Goal: Download file/media

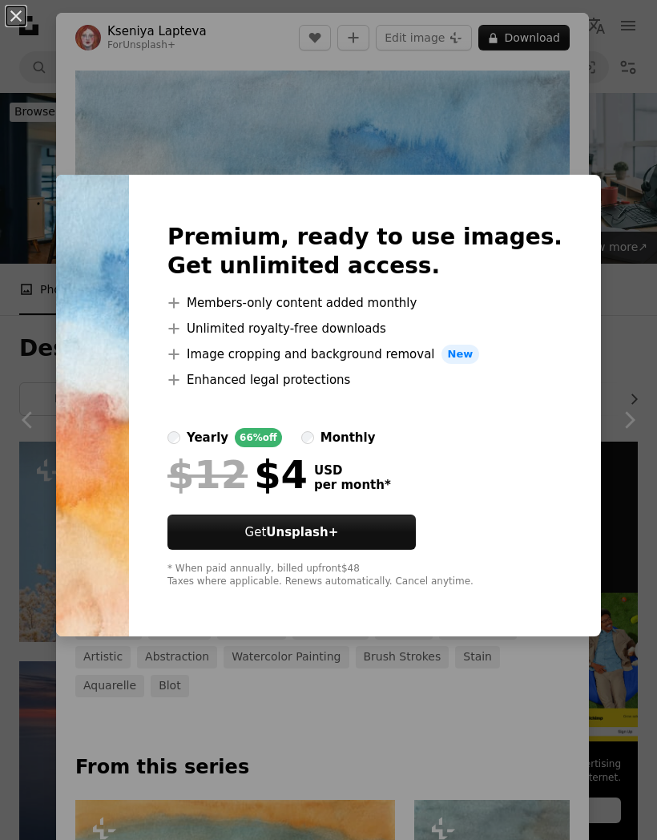
scroll to position [2167, 0]
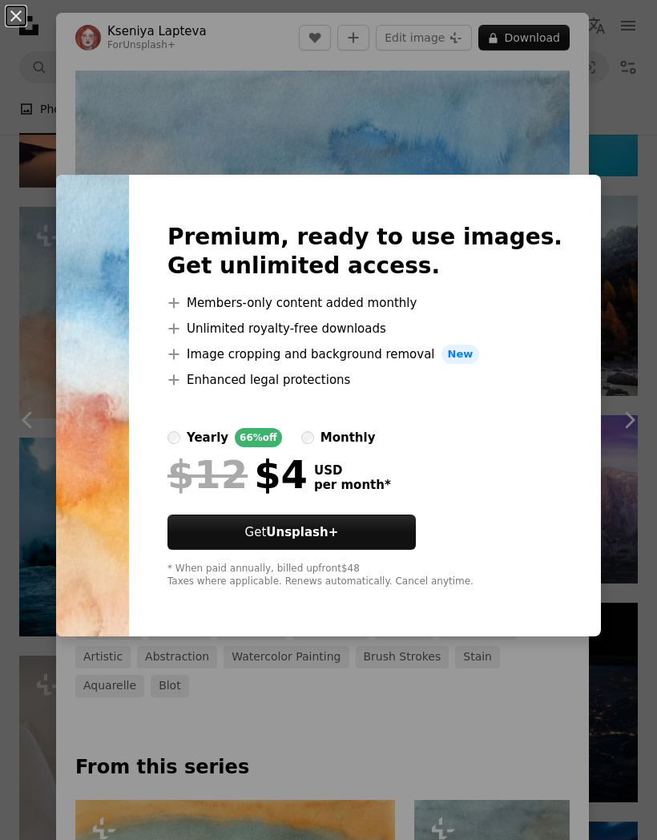
click at [524, 151] on div "An X shape Premium, ready to use images. Get unlimited access. A plus sign Memb…" at bounding box center [328, 420] width 657 height 840
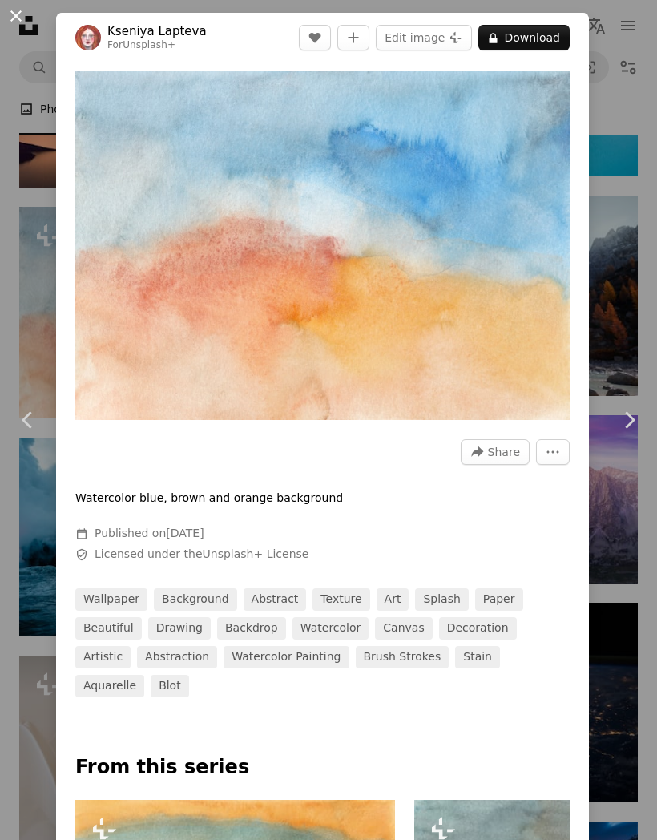
click at [24, 26] on button "An X shape" at bounding box center [15, 15] width 19 height 19
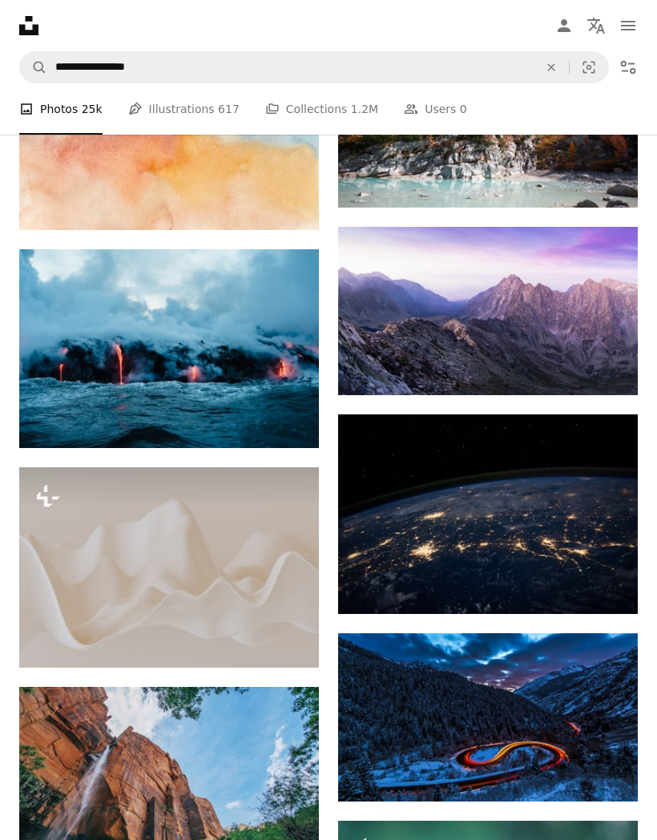
scroll to position [2532, 0]
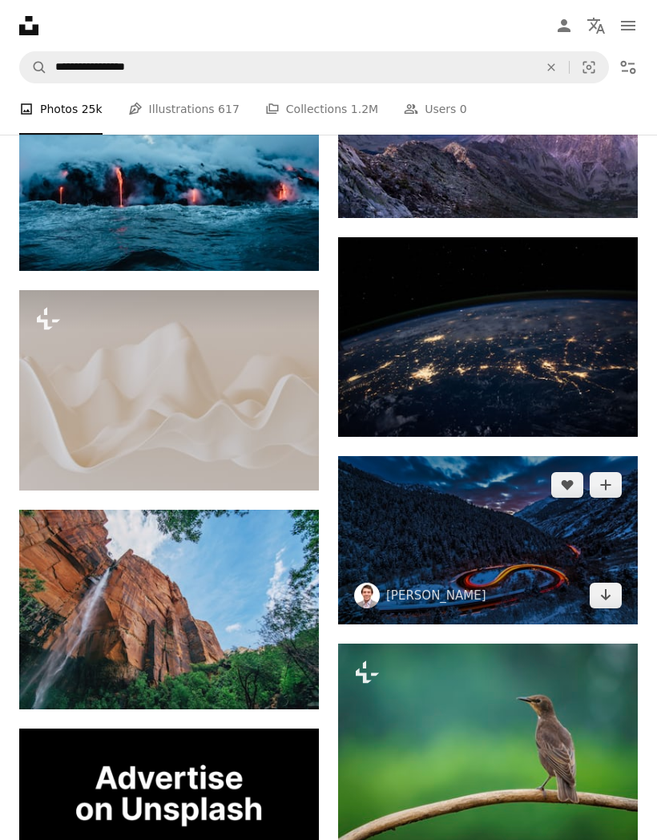
click at [465, 523] on img at bounding box center [488, 540] width 300 height 168
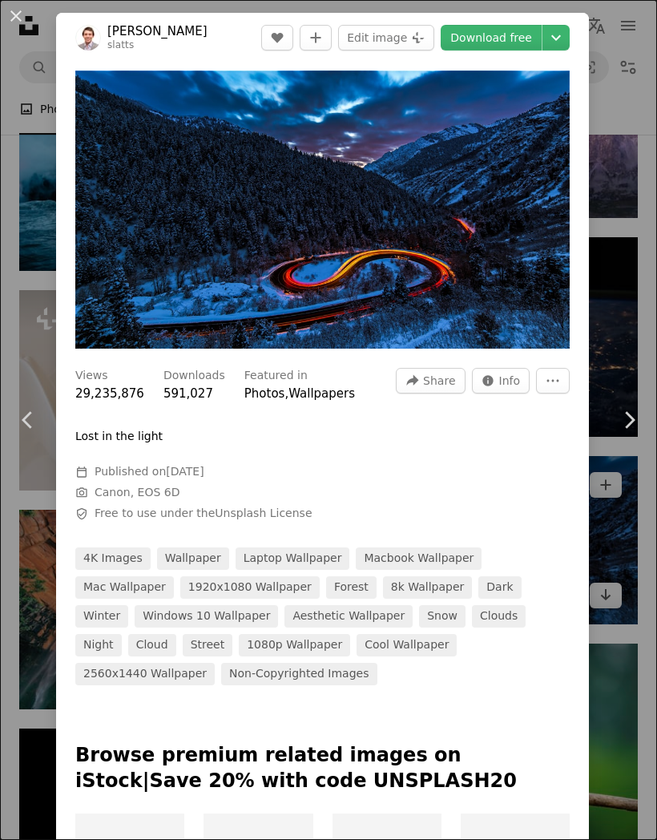
scroll to position [2597, 0]
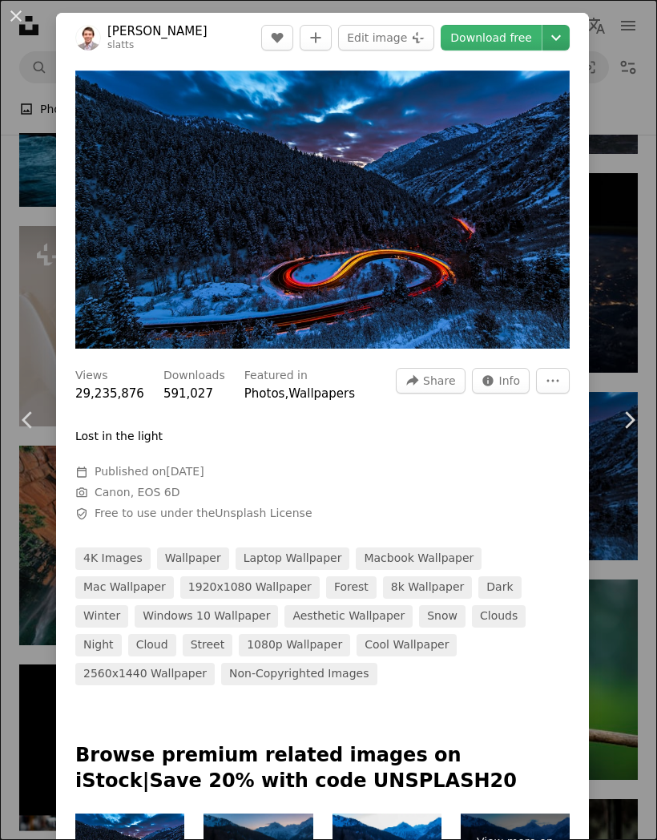
click at [567, 44] on icon "Chevron down" at bounding box center [556, 37] width 26 height 19
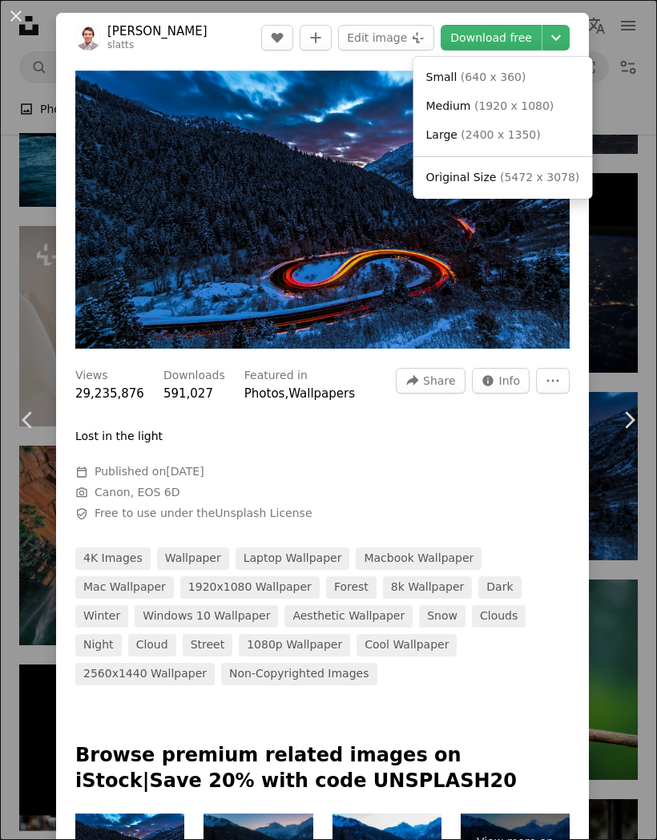
click at [539, 173] on span "( 5472 x 3078 )" at bounding box center [539, 177] width 79 height 13
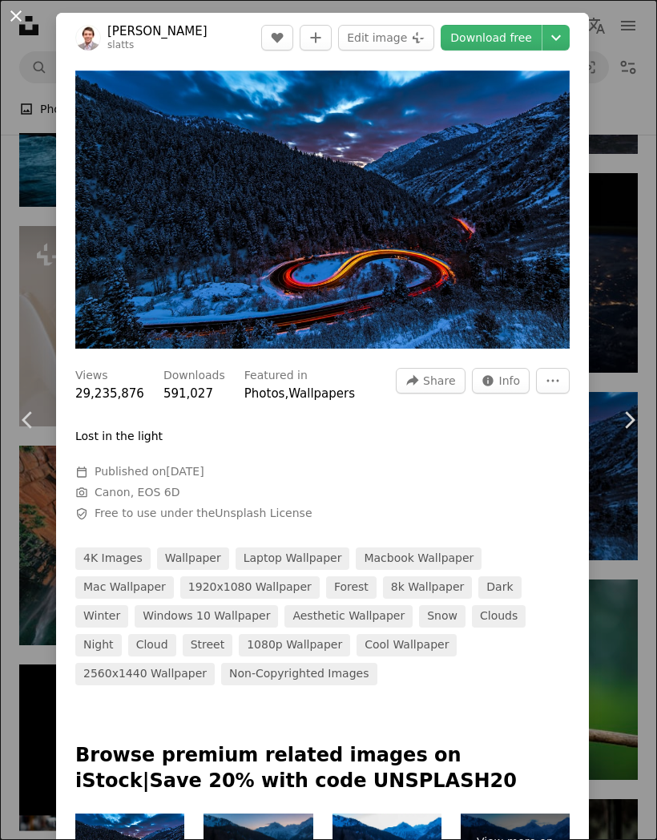
click at [21, 24] on button "An X shape" at bounding box center [15, 15] width 19 height 19
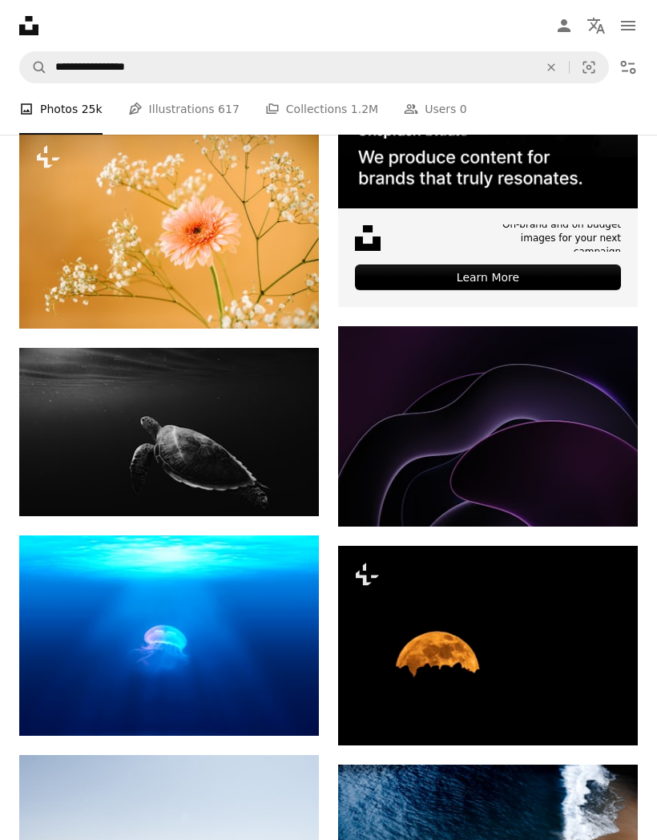
scroll to position [5703, 0]
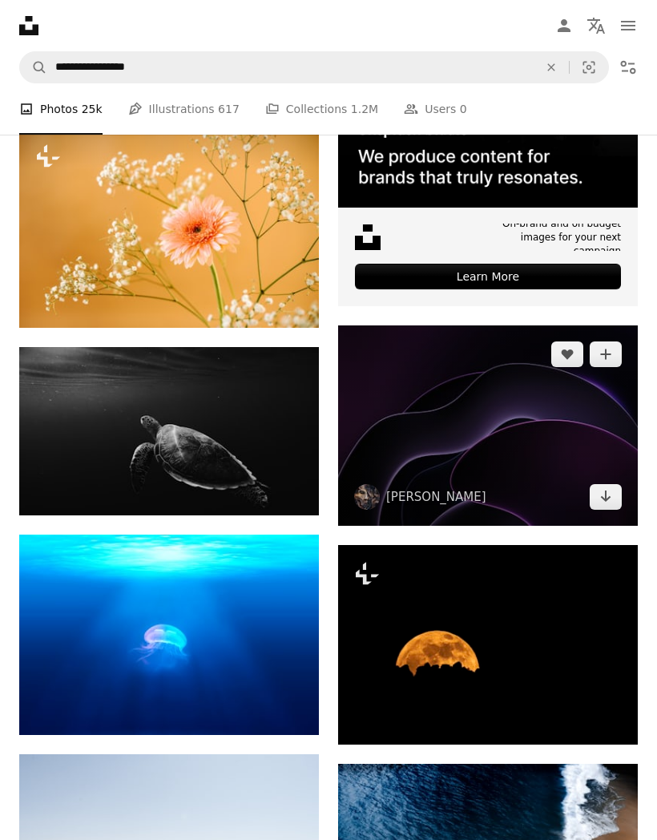
click at [560, 453] on img at bounding box center [488, 425] width 300 height 200
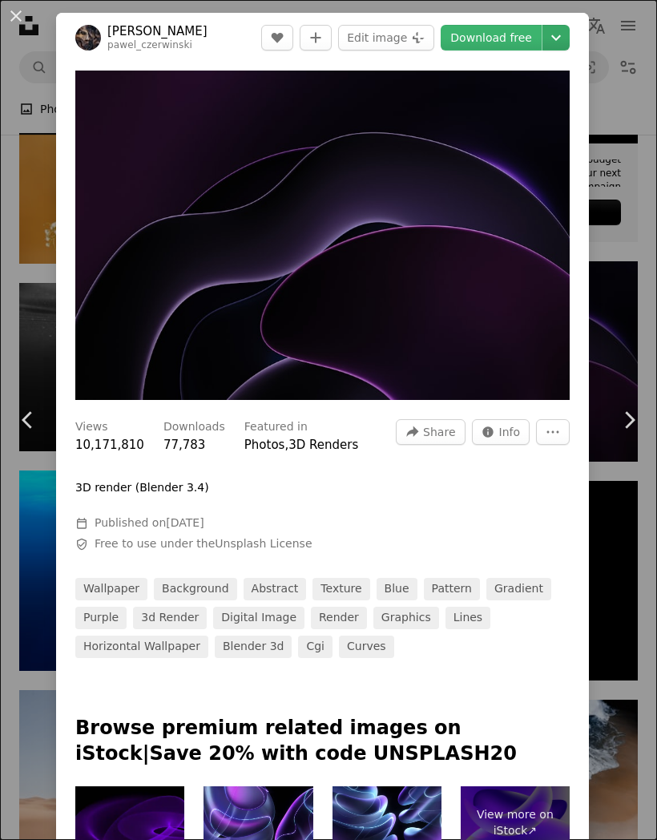
click at [567, 36] on icon "Chevron down" at bounding box center [556, 37] width 26 height 19
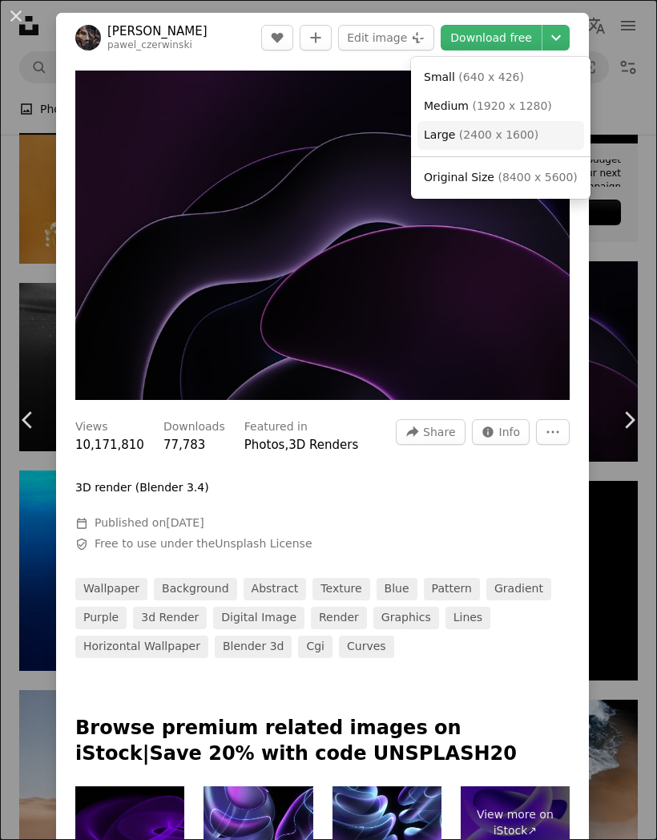
click at [538, 135] on link "Large ( 2400 x 1600 )" at bounding box center [501, 135] width 167 height 29
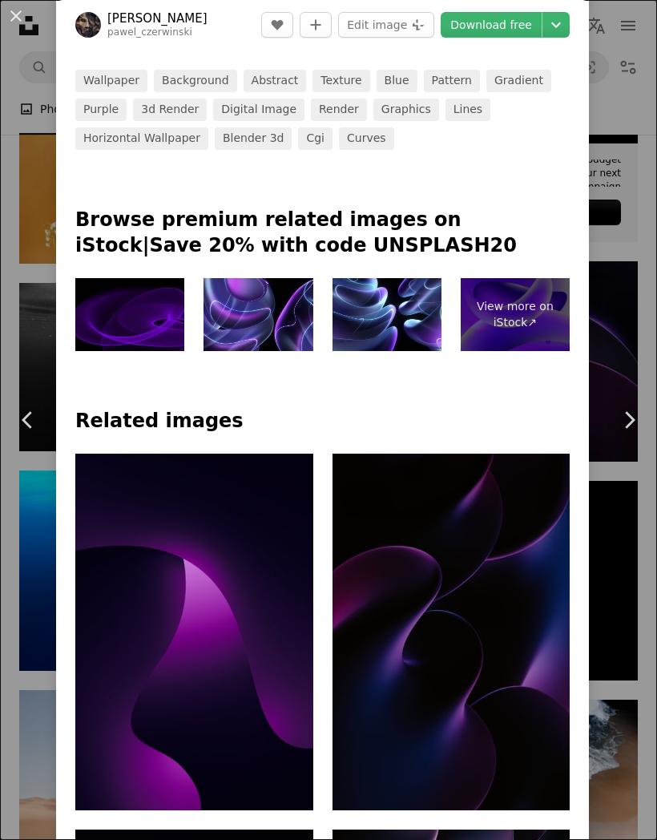
scroll to position [429, 0]
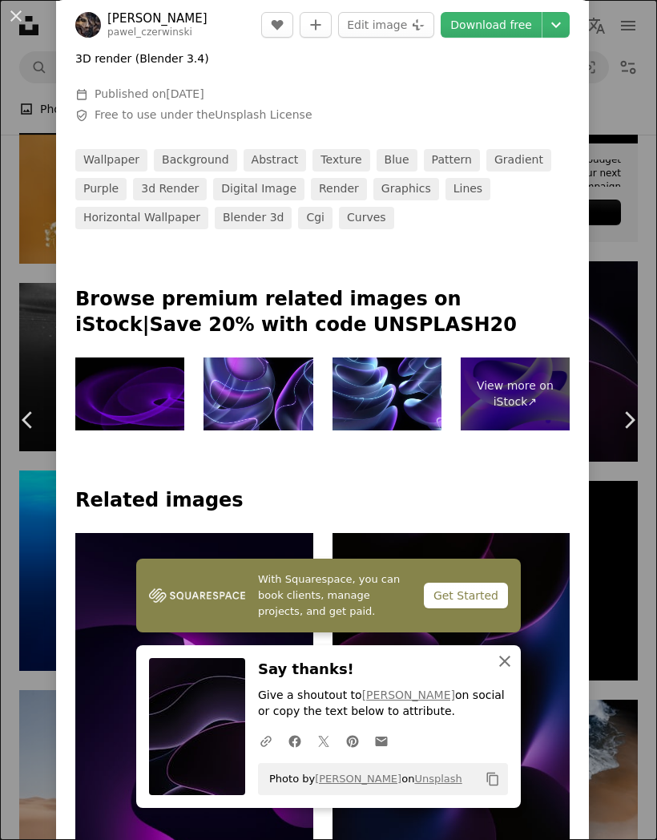
click at [513, 660] on icon "An X shape" at bounding box center [504, 661] width 19 height 19
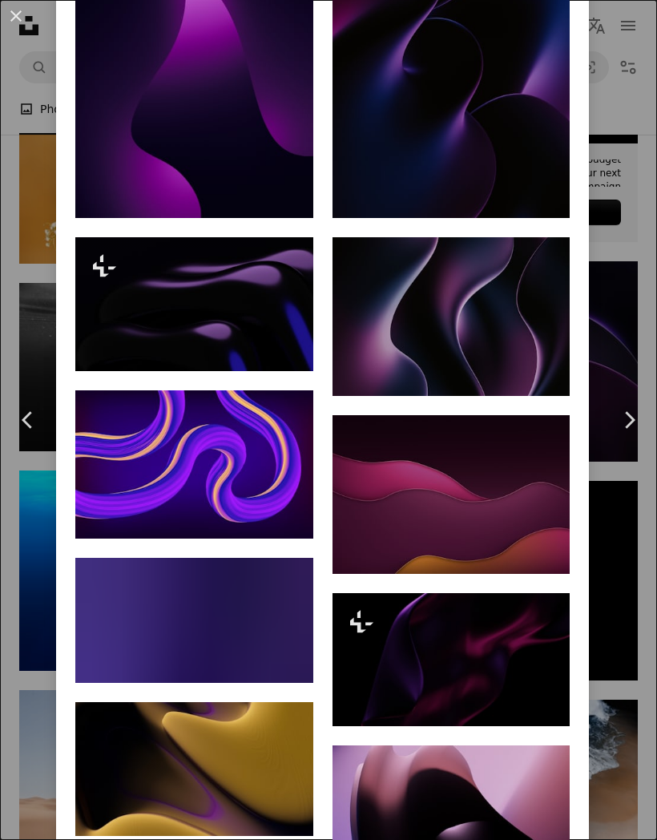
scroll to position [1225, 0]
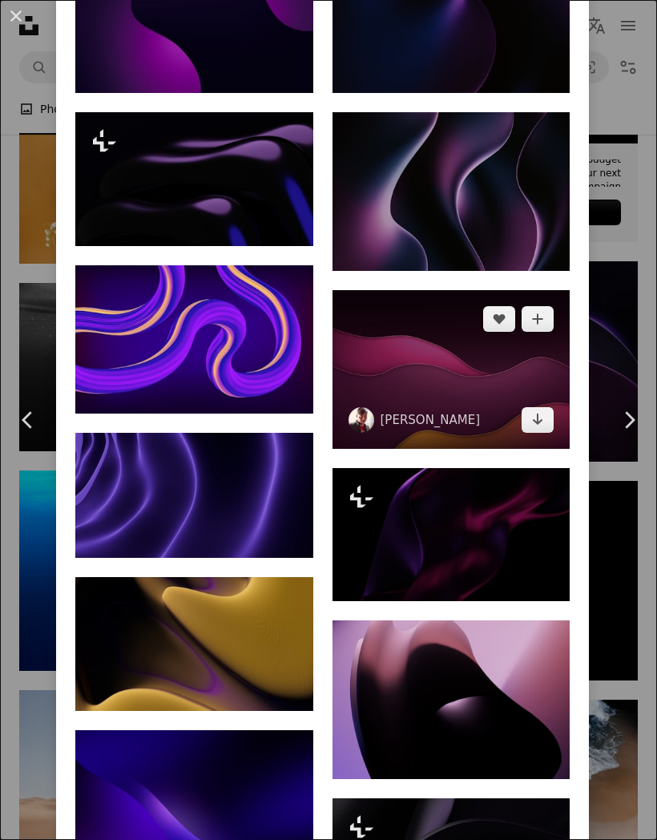
click at [458, 397] on img at bounding box center [452, 369] width 238 height 159
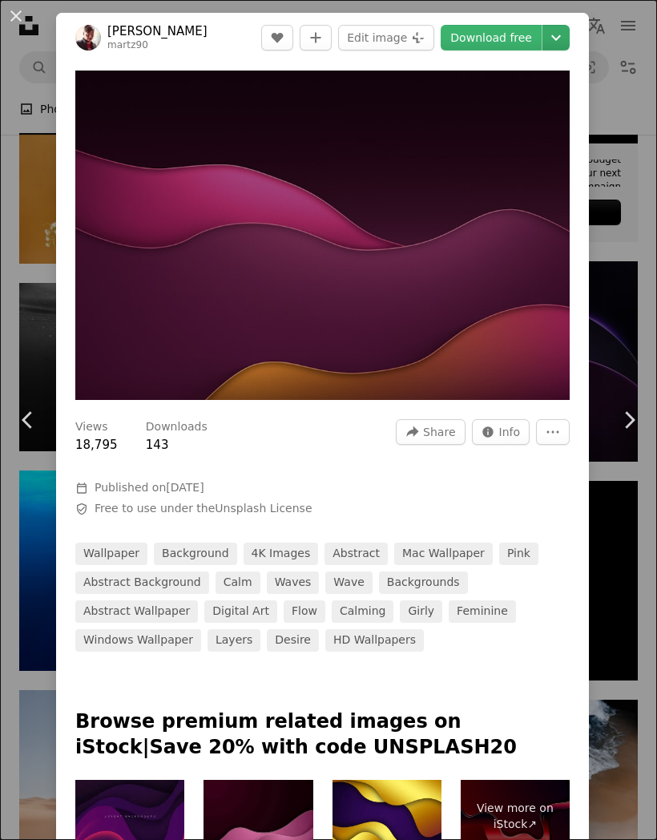
click at [569, 41] on icon "Chevron down" at bounding box center [556, 37] width 26 height 19
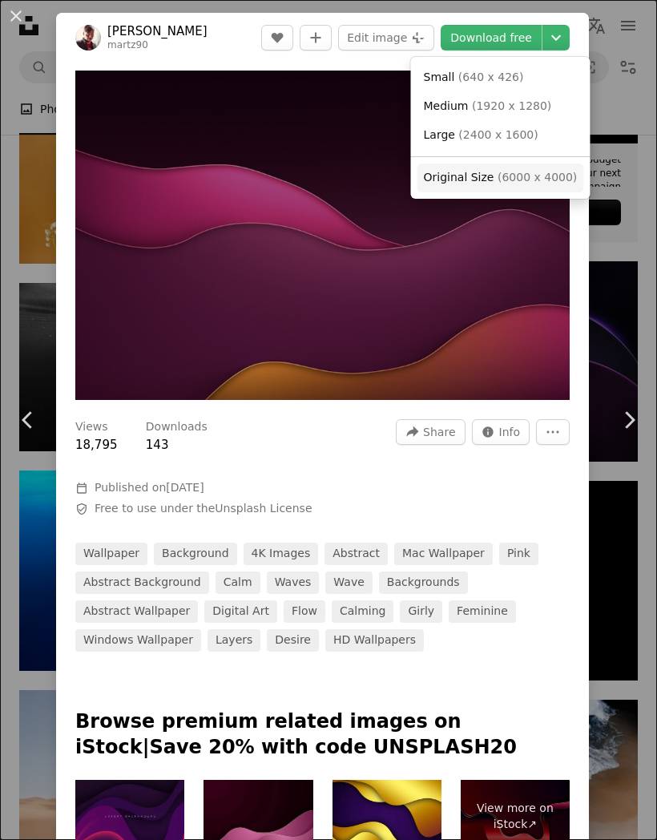
click at [543, 177] on span "( 6000 x 4000 )" at bounding box center [537, 177] width 79 height 13
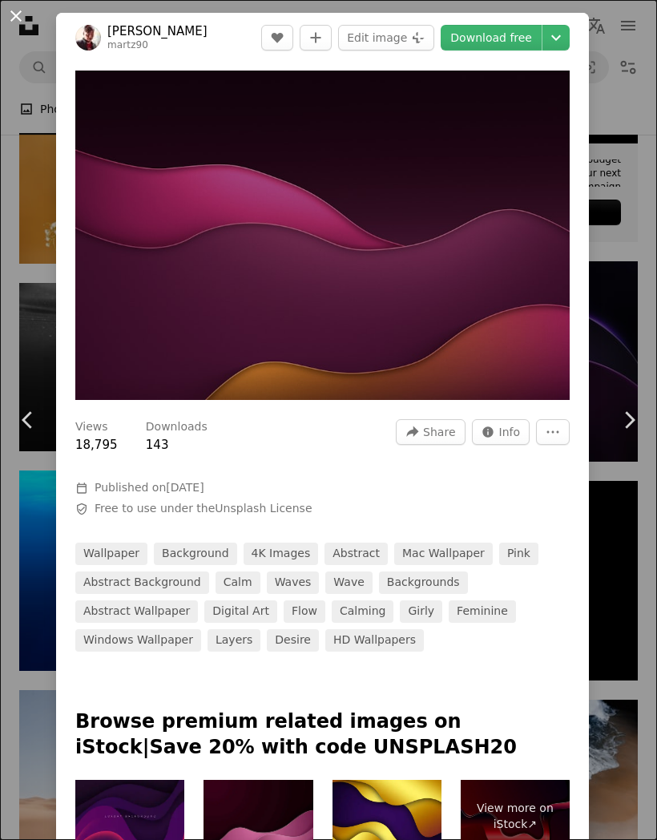
click at [10, 18] on button "An X shape" at bounding box center [15, 15] width 19 height 19
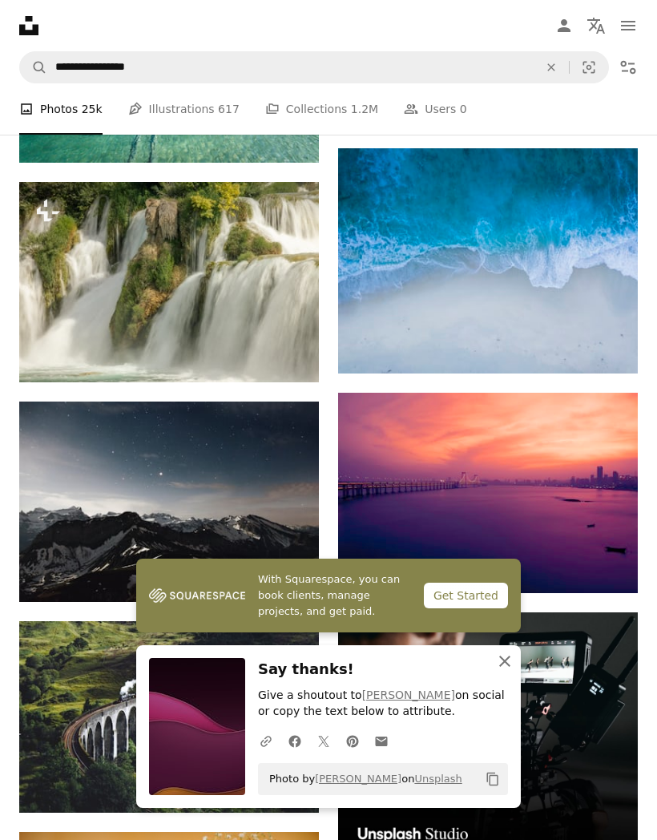
click at [504, 667] on icon "button" at bounding box center [504, 661] width 11 height 11
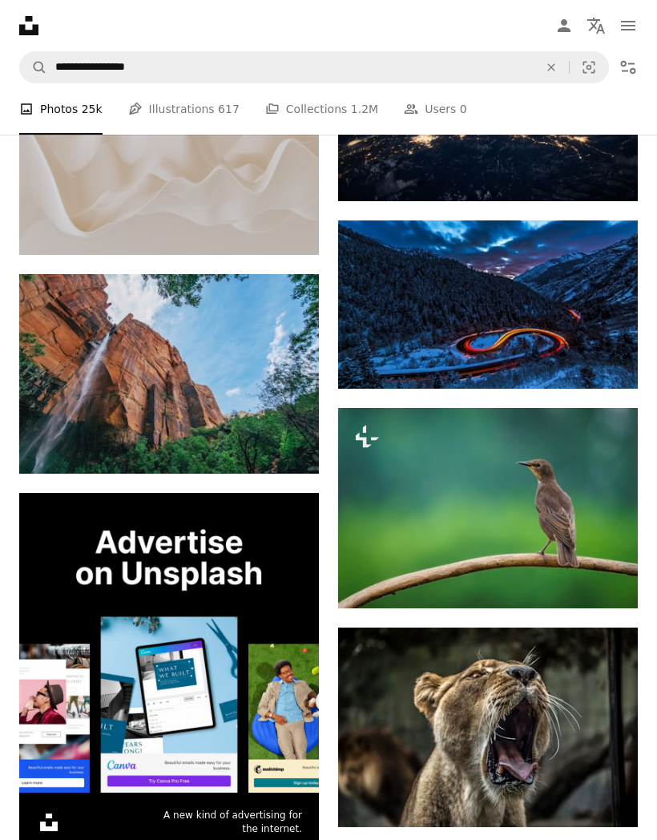
scroll to position [2770, 0]
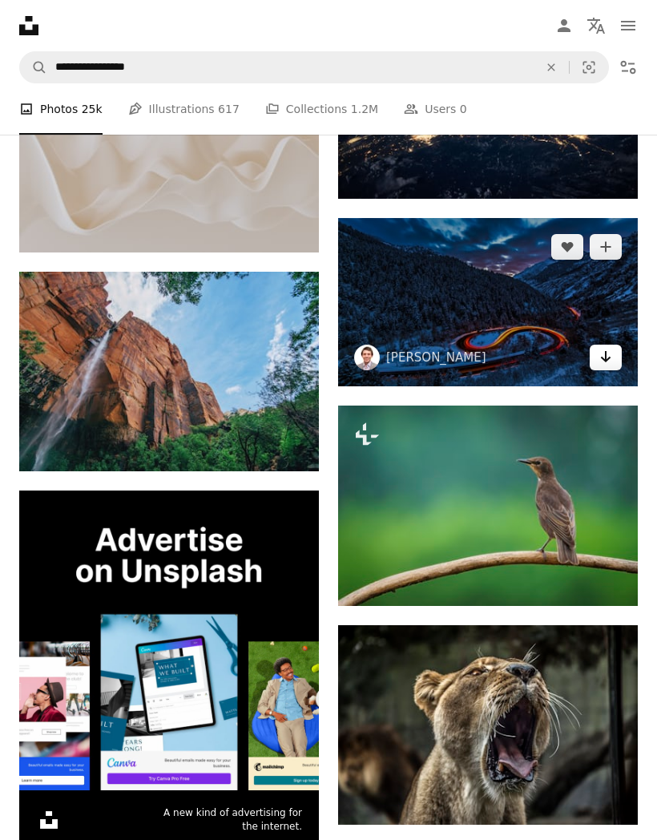
click at [610, 366] on icon "Arrow pointing down" at bounding box center [605, 356] width 13 height 19
click at [538, 308] on img at bounding box center [488, 302] width 300 height 168
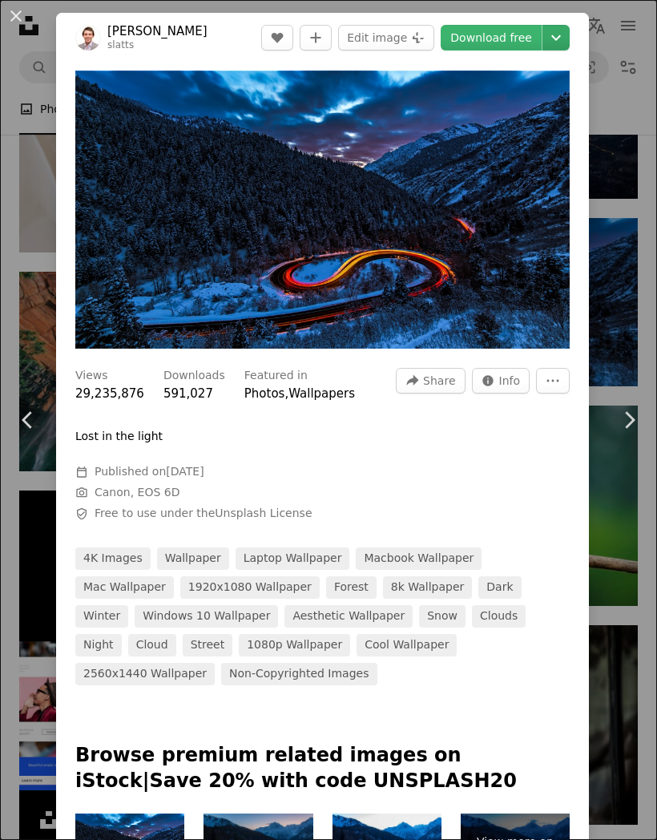
click at [569, 42] on icon "Chevron down" at bounding box center [556, 37] width 26 height 19
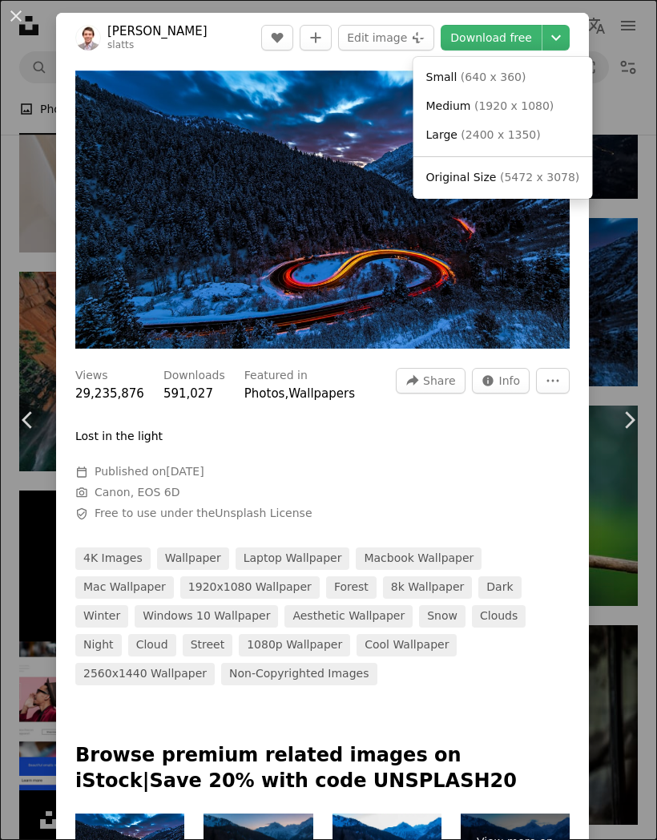
click at [538, 135] on link "Large ( 2400 x 1350 )" at bounding box center [503, 135] width 167 height 29
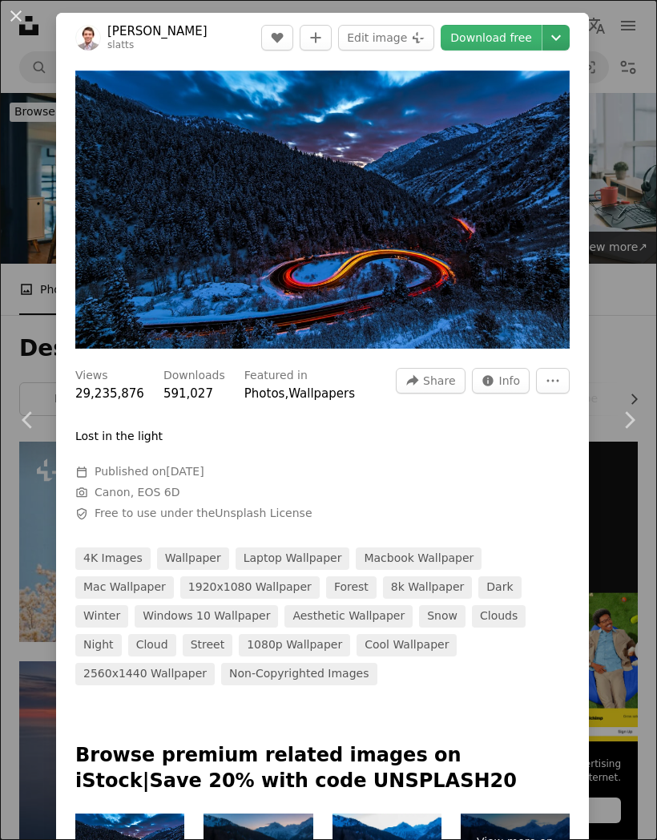
click at [569, 43] on icon "Chevron down" at bounding box center [556, 37] width 26 height 19
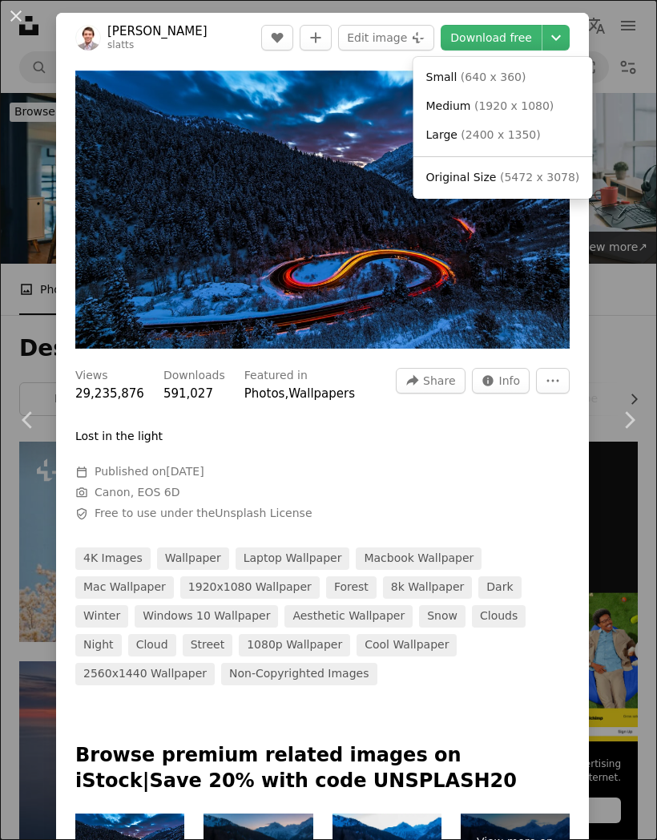
click at [525, 139] on span "( 2400 x 1350 )" at bounding box center [500, 134] width 79 height 13
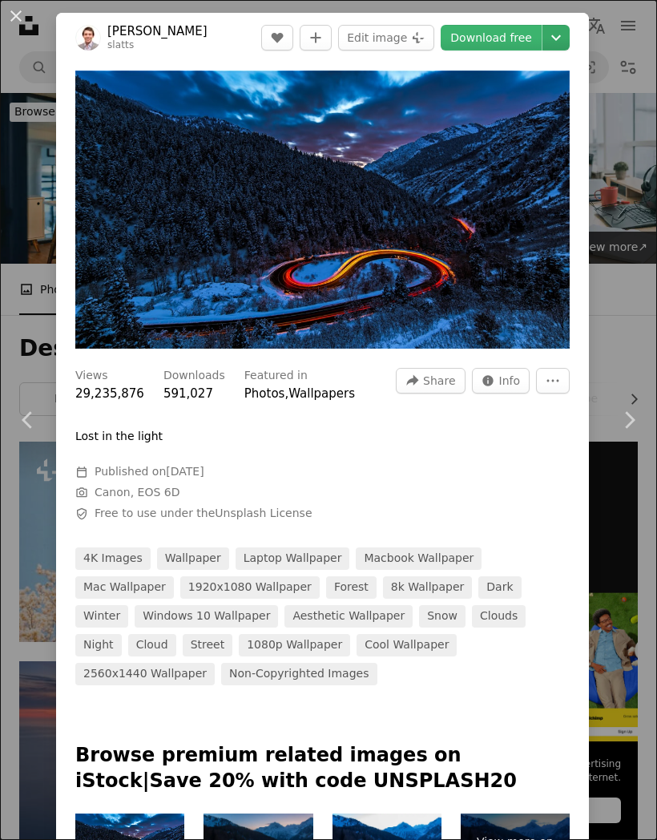
click at [569, 46] on icon "Chevron down" at bounding box center [556, 37] width 26 height 19
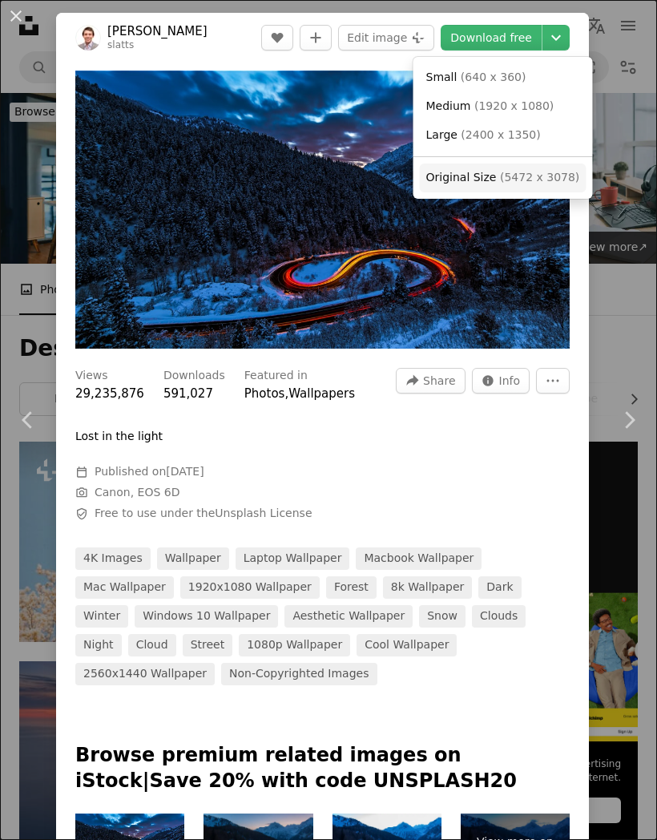
click at [498, 183] on link "Original Size ( 5472 x 3078 )" at bounding box center [503, 177] width 167 height 29
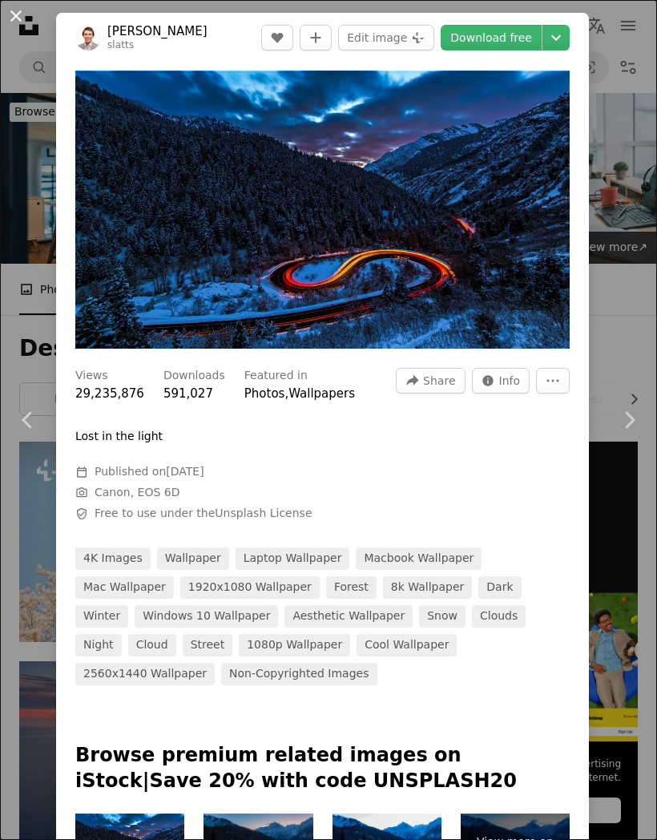
click at [17, 24] on button "An X shape" at bounding box center [15, 15] width 19 height 19
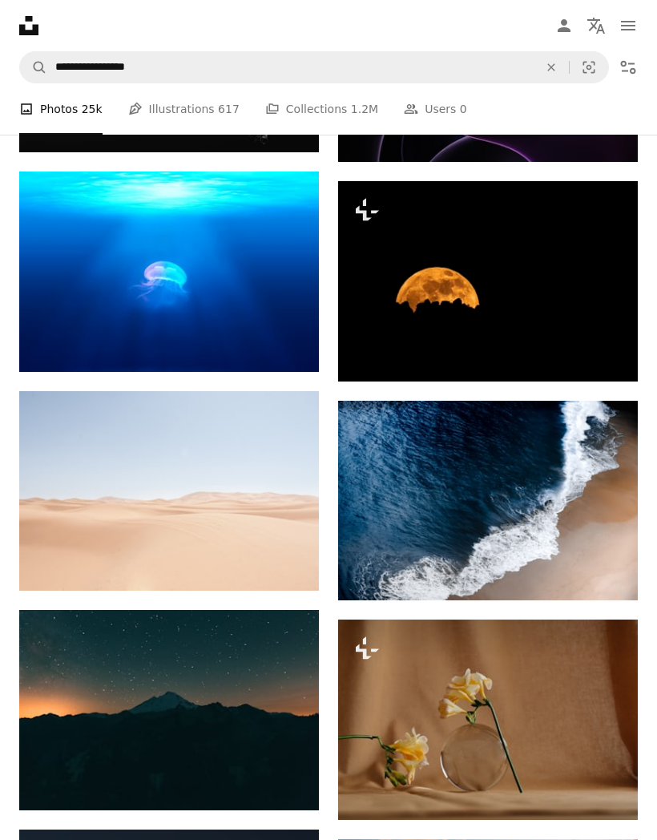
scroll to position [6067, 0]
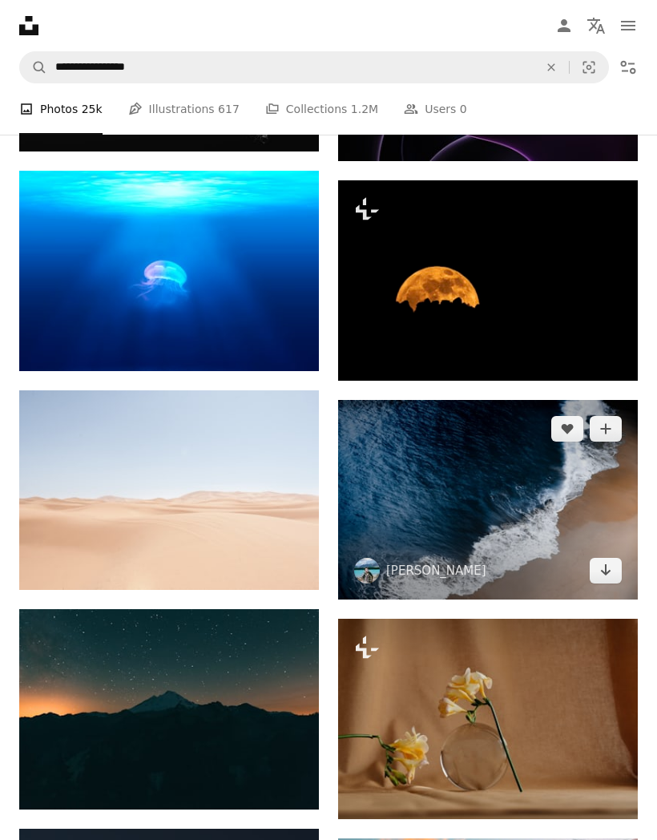
click at [570, 520] on img at bounding box center [488, 500] width 300 height 200
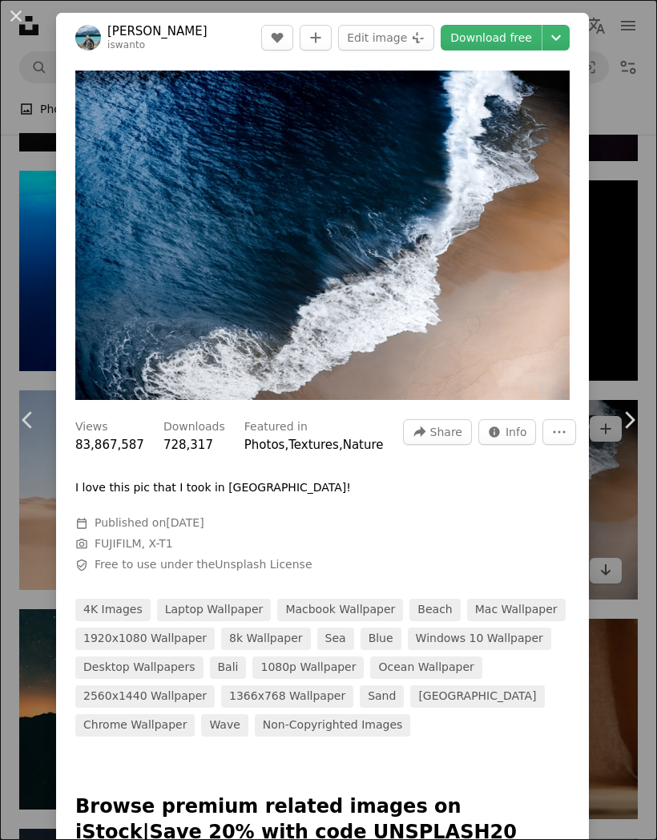
scroll to position [6131, 0]
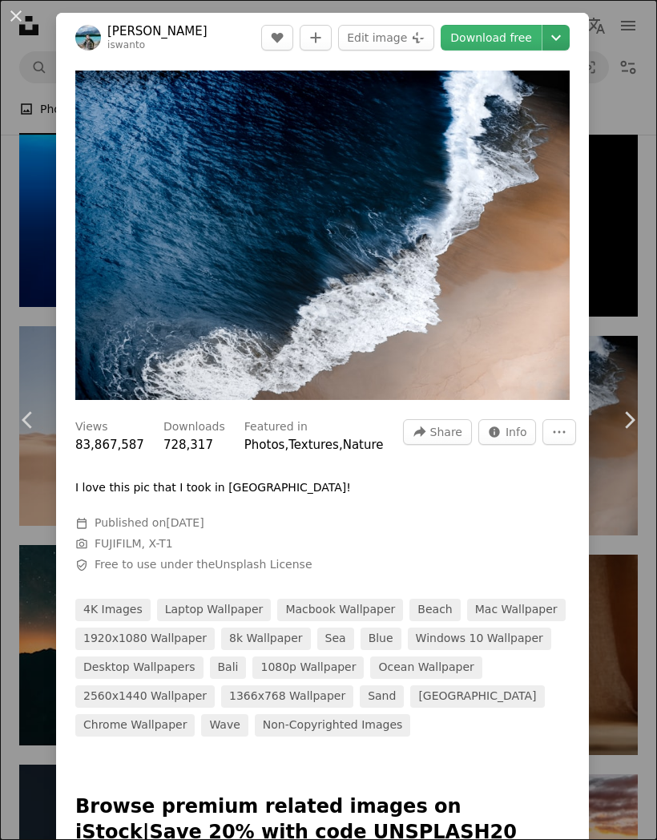
click at [569, 42] on icon "Chevron down" at bounding box center [556, 37] width 26 height 19
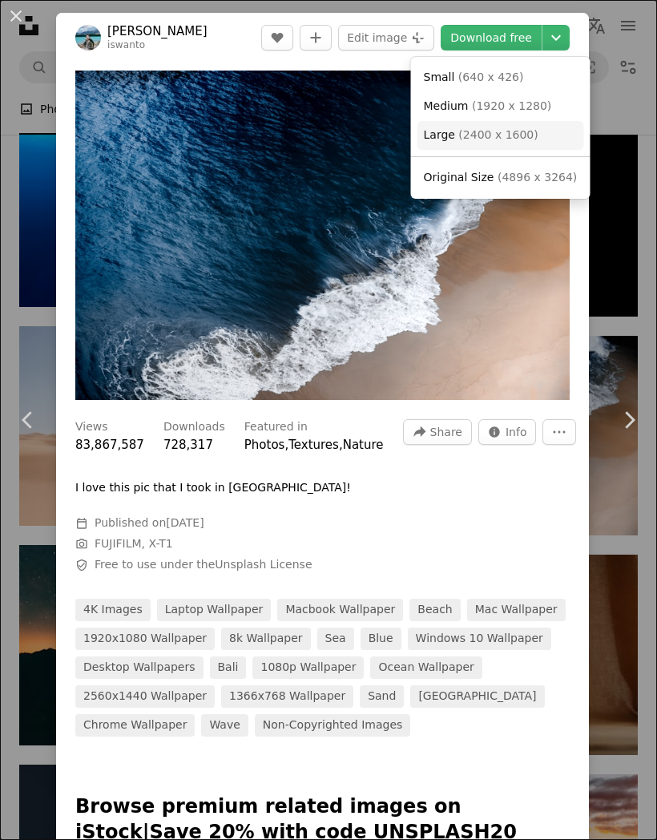
click at [540, 133] on link "Large ( 2400 x 1600 )" at bounding box center [501, 135] width 167 height 29
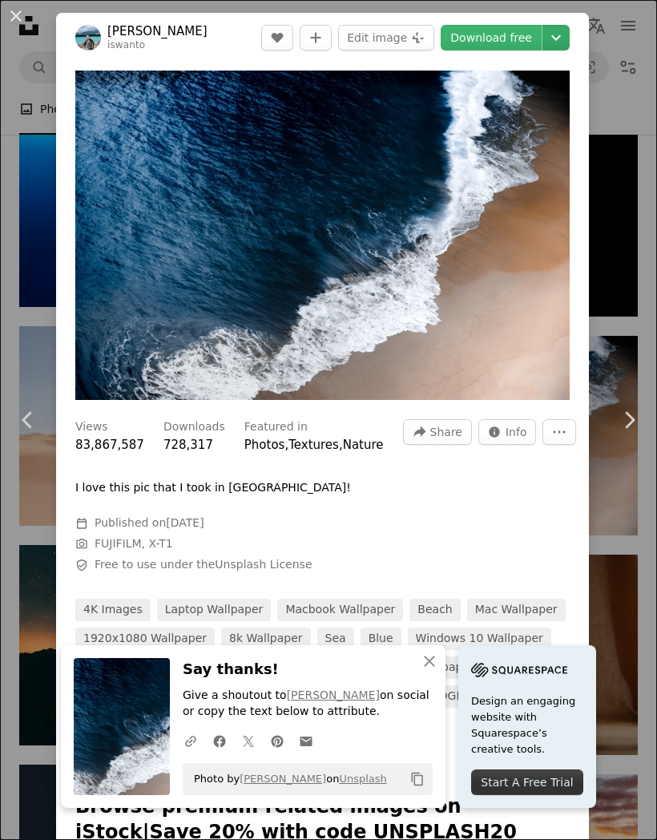
click at [569, 44] on icon "Chevron down" at bounding box center [556, 37] width 26 height 19
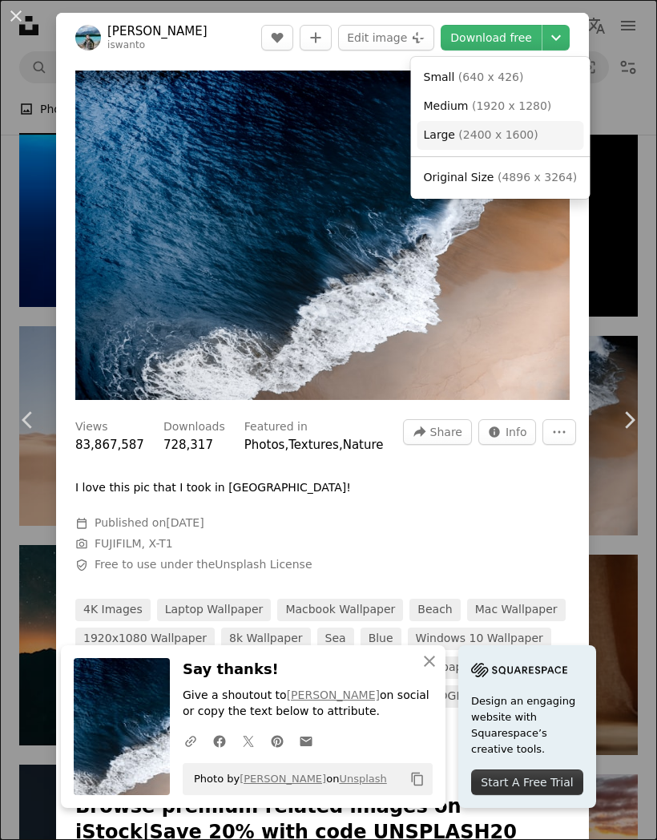
click at [531, 134] on link "Large ( 2400 x 1600 )" at bounding box center [501, 135] width 167 height 29
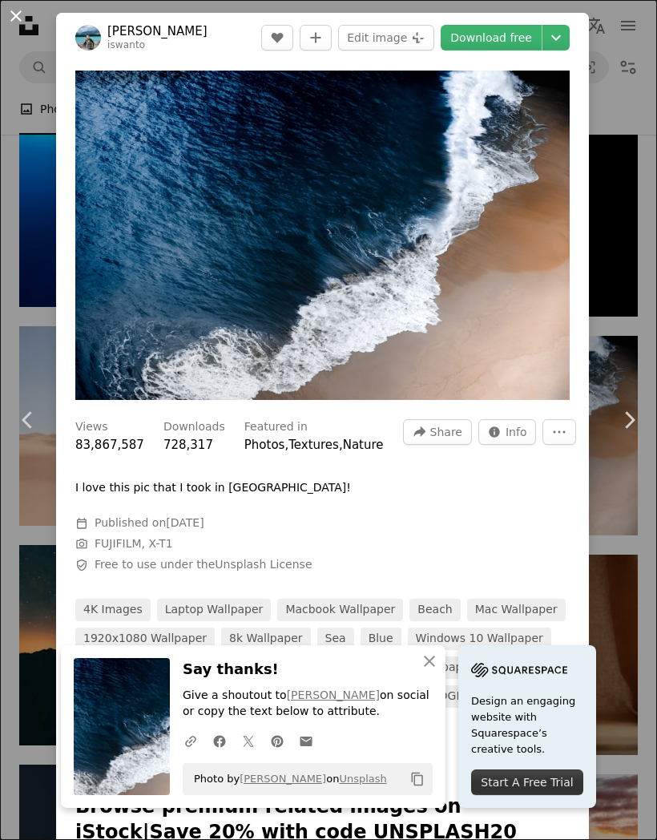
click at [19, 19] on button "An X shape" at bounding box center [15, 15] width 19 height 19
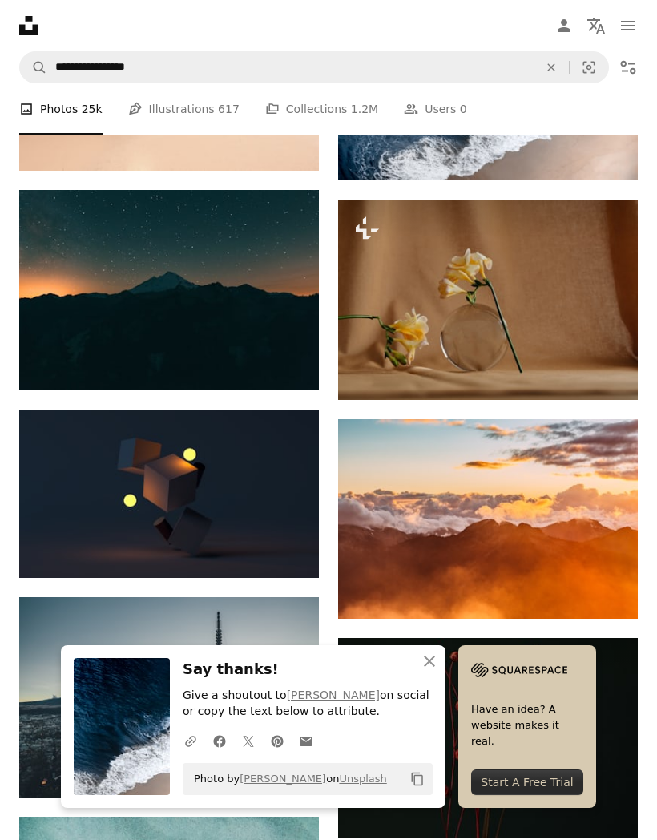
scroll to position [6489, 0]
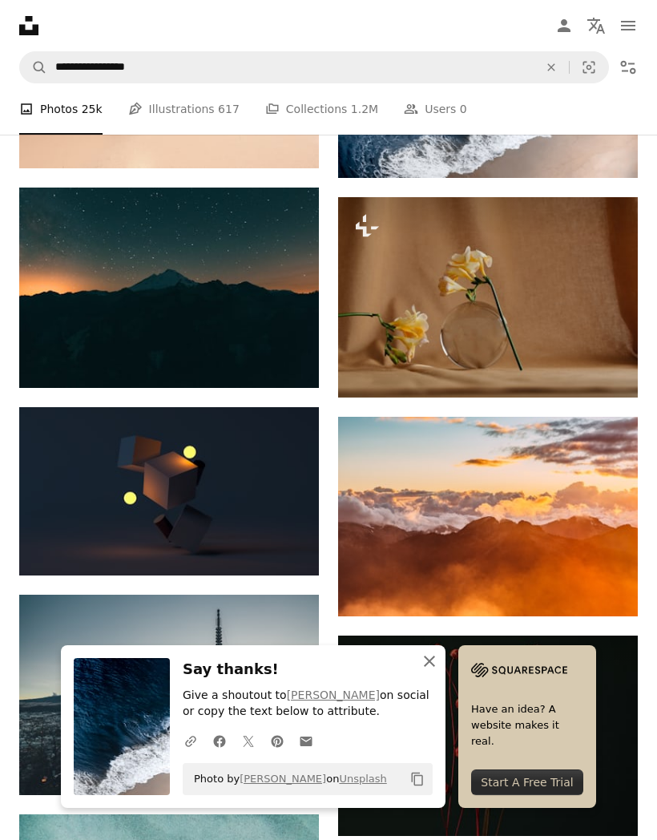
click at [437, 671] on icon "An X shape" at bounding box center [429, 661] width 19 height 19
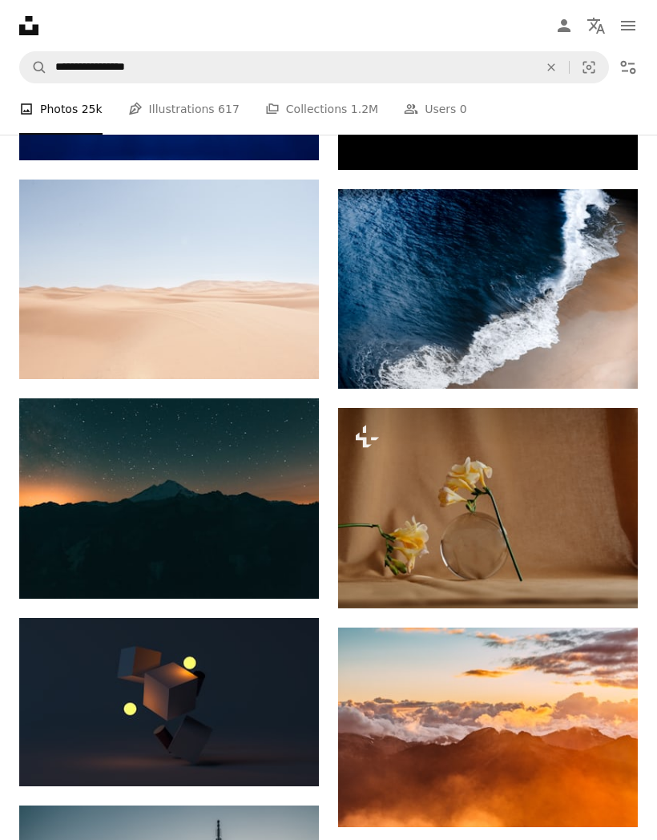
scroll to position [6273, 0]
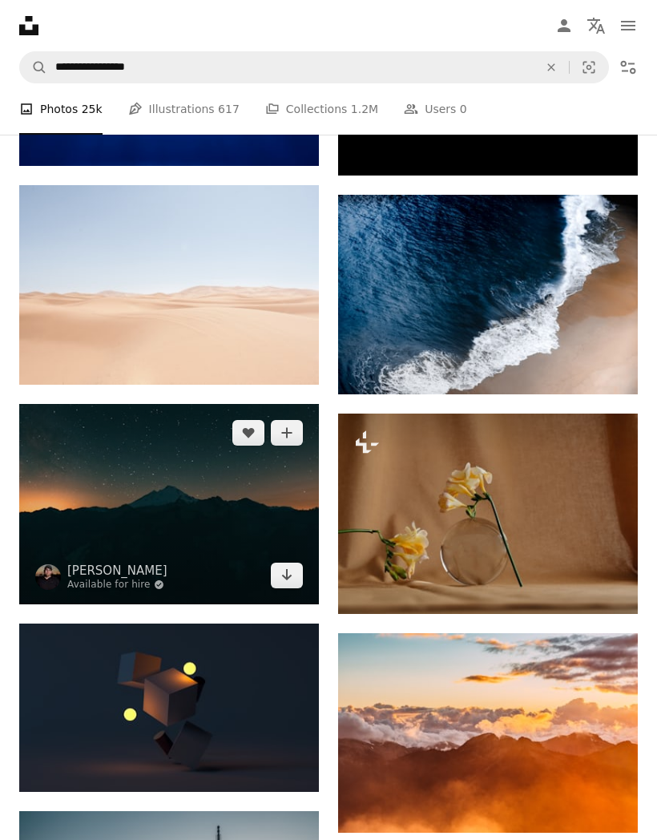
click at [114, 513] on img at bounding box center [169, 504] width 300 height 200
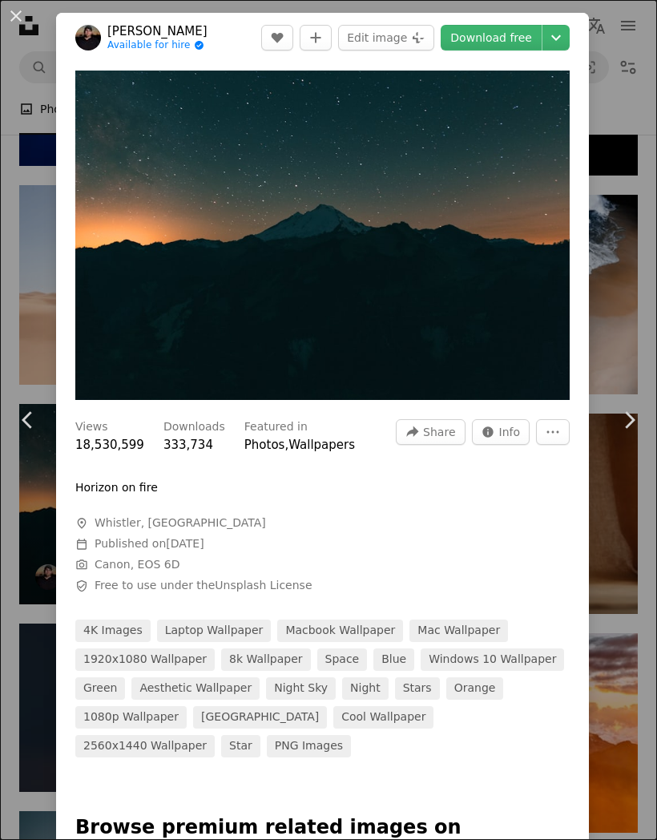
scroll to position [6337, 0]
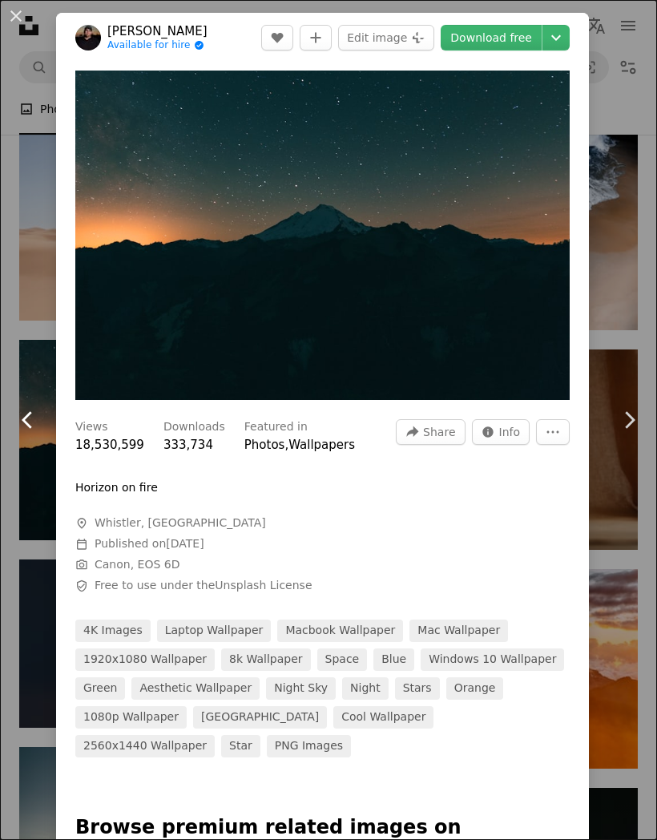
click at [28, 426] on icon at bounding box center [27, 419] width 10 height 17
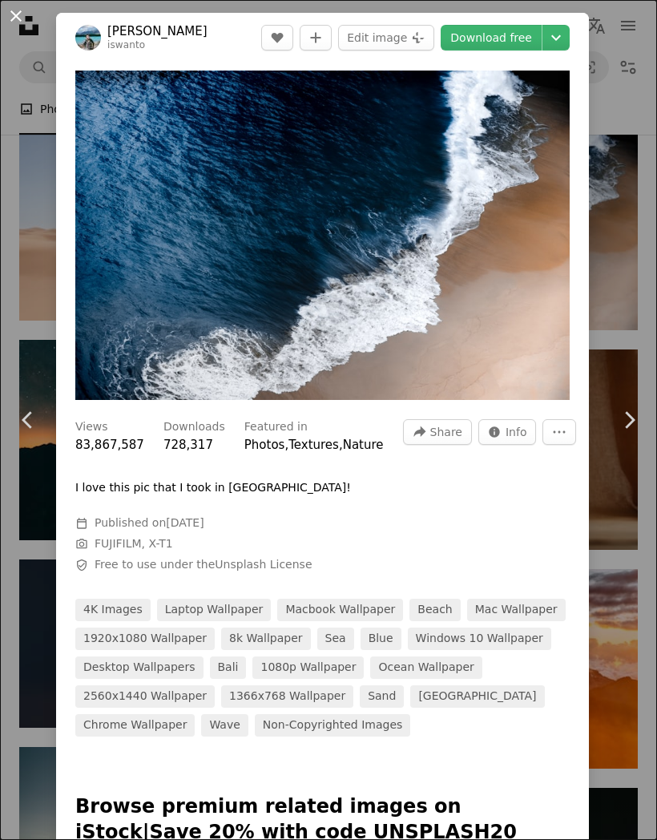
click at [22, 16] on button "An X shape" at bounding box center [15, 15] width 19 height 19
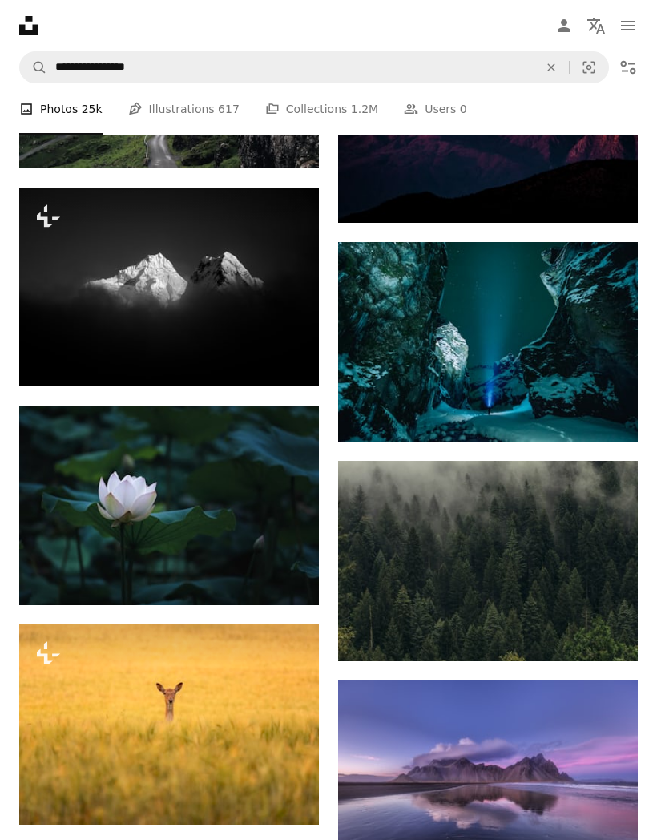
scroll to position [9324, 0]
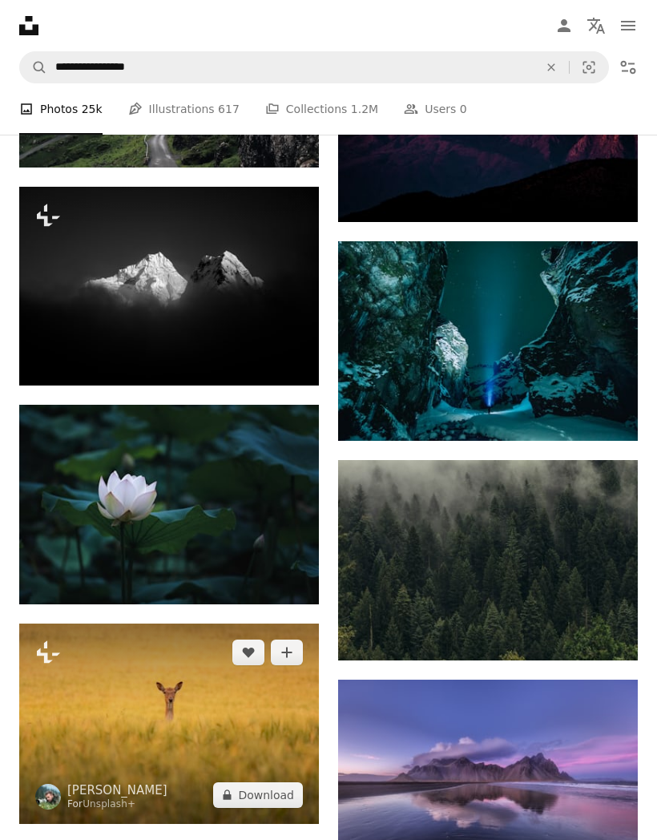
click at [97, 727] on img at bounding box center [169, 723] width 300 height 200
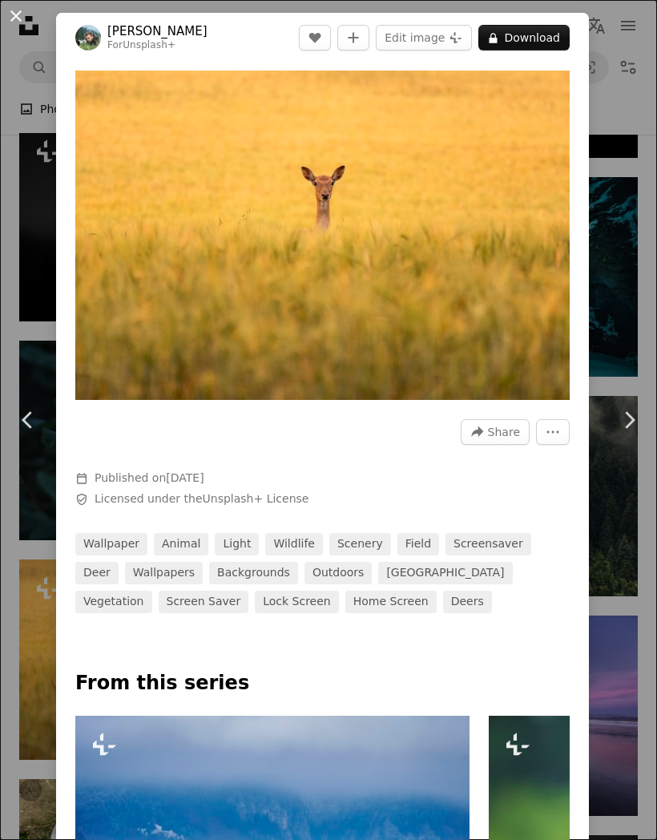
click at [19, 23] on button "An X shape" at bounding box center [15, 15] width 19 height 19
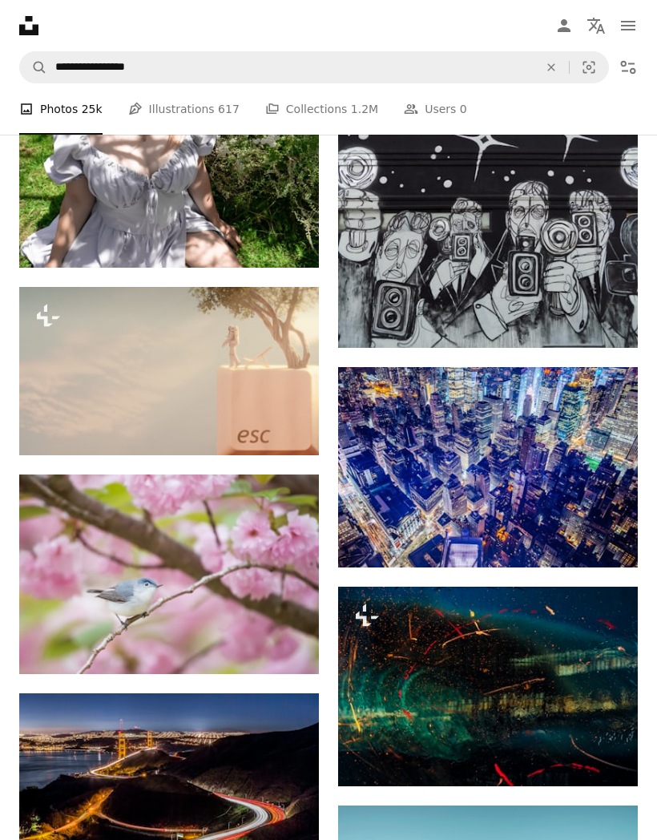
scroll to position [10105, 0]
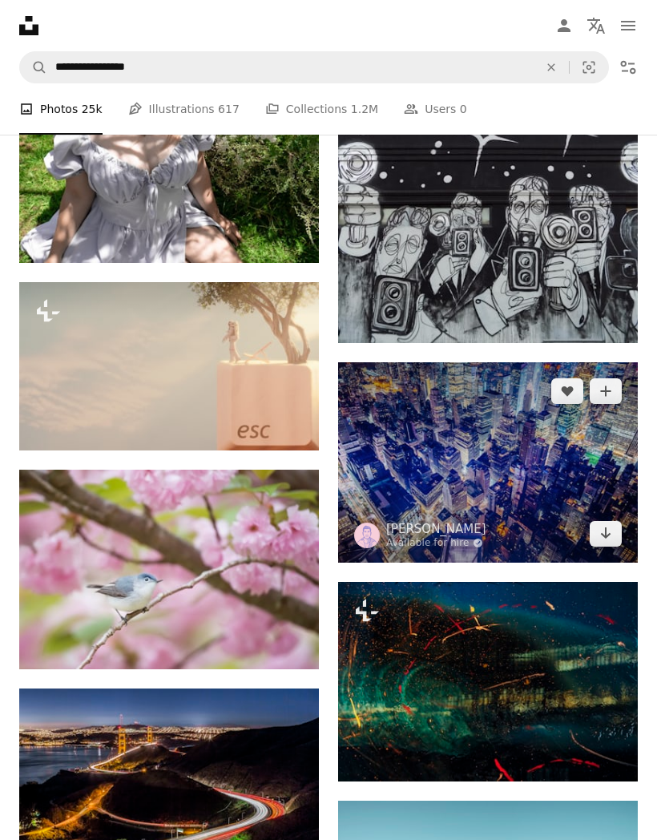
click at [543, 507] on img at bounding box center [488, 462] width 300 height 200
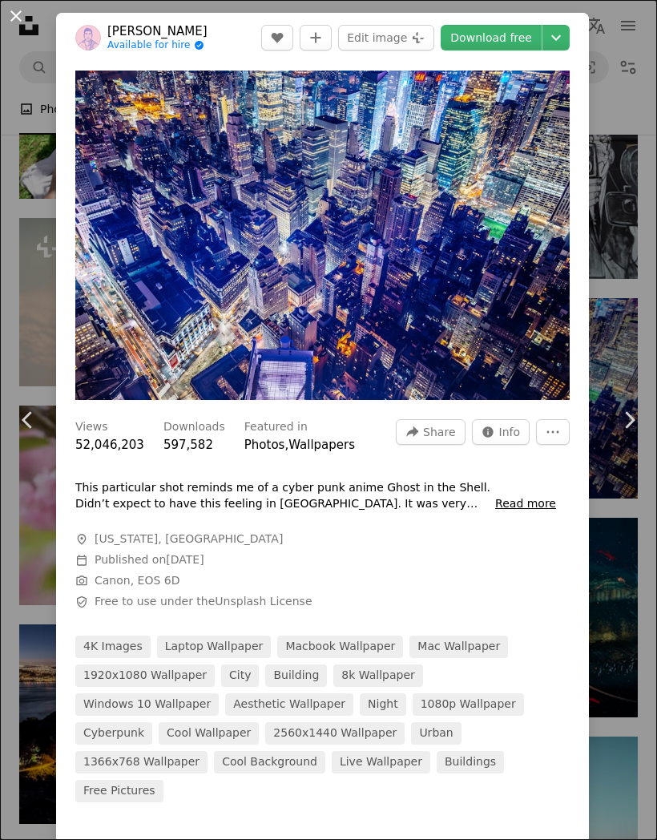
click at [14, 16] on button "An X shape" at bounding box center [15, 15] width 19 height 19
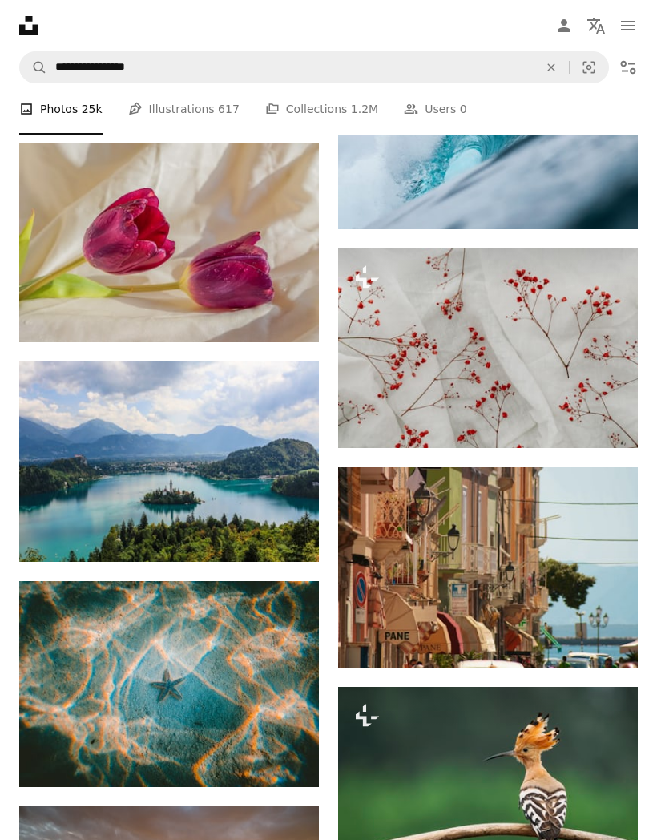
scroll to position [13071, 0]
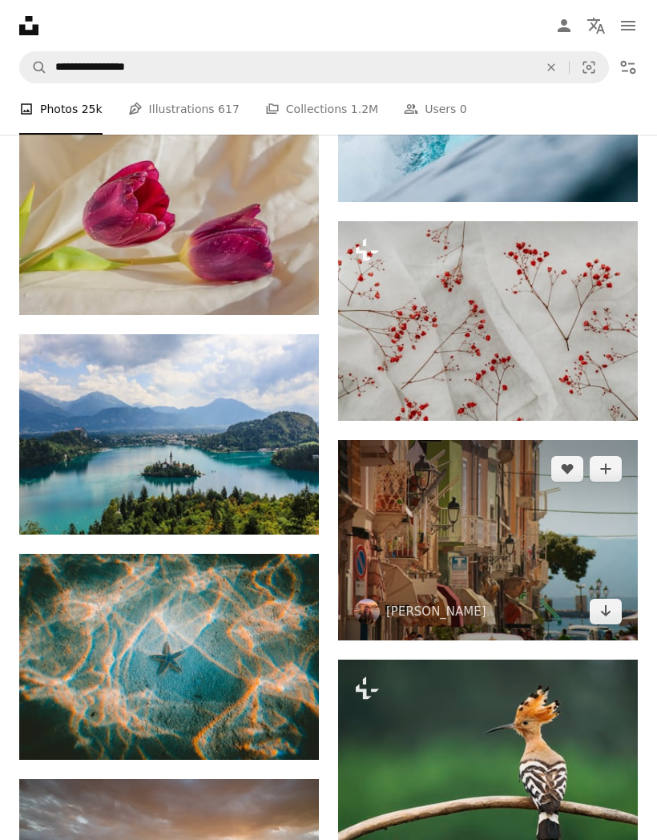
click at [546, 576] on img at bounding box center [488, 540] width 300 height 200
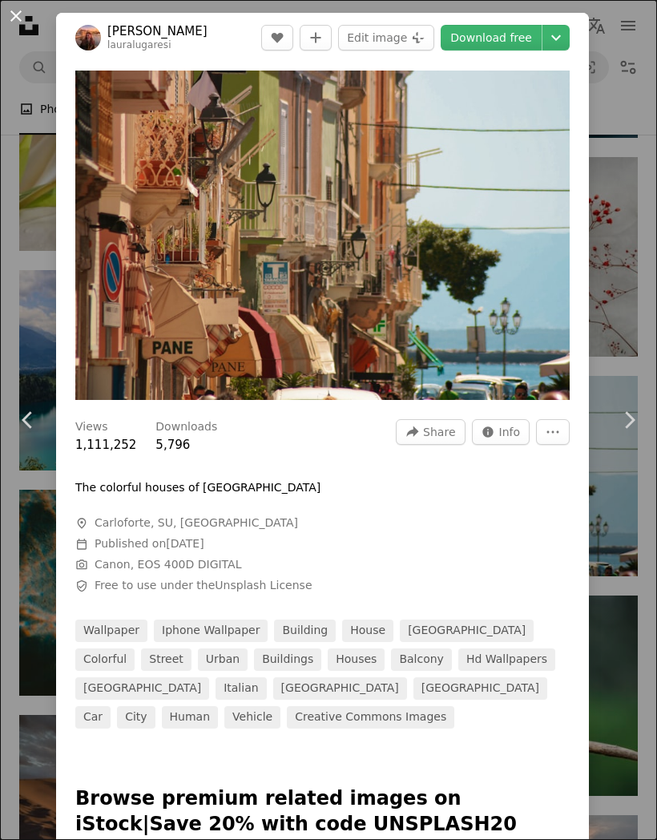
click at [13, 18] on button "An X shape" at bounding box center [15, 15] width 19 height 19
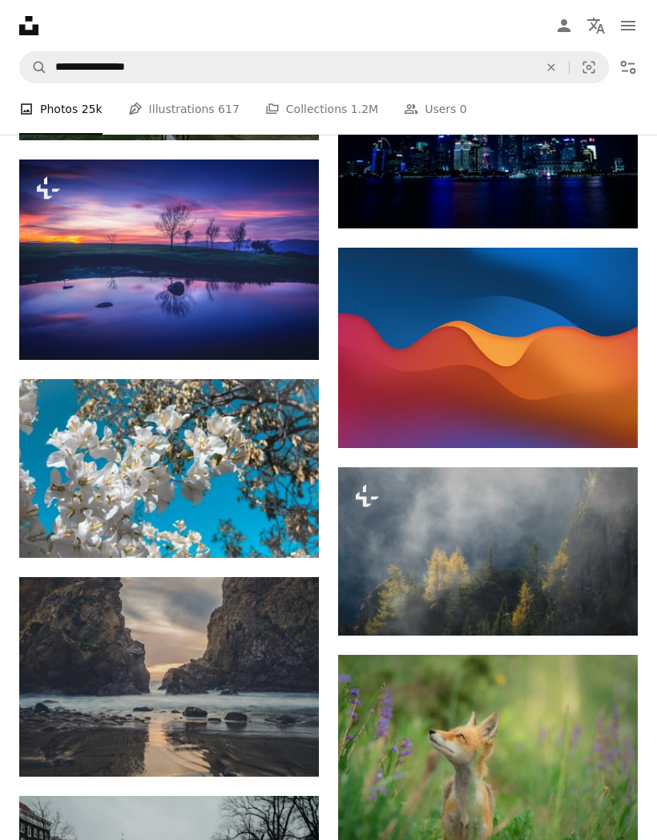
scroll to position [14546, 0]
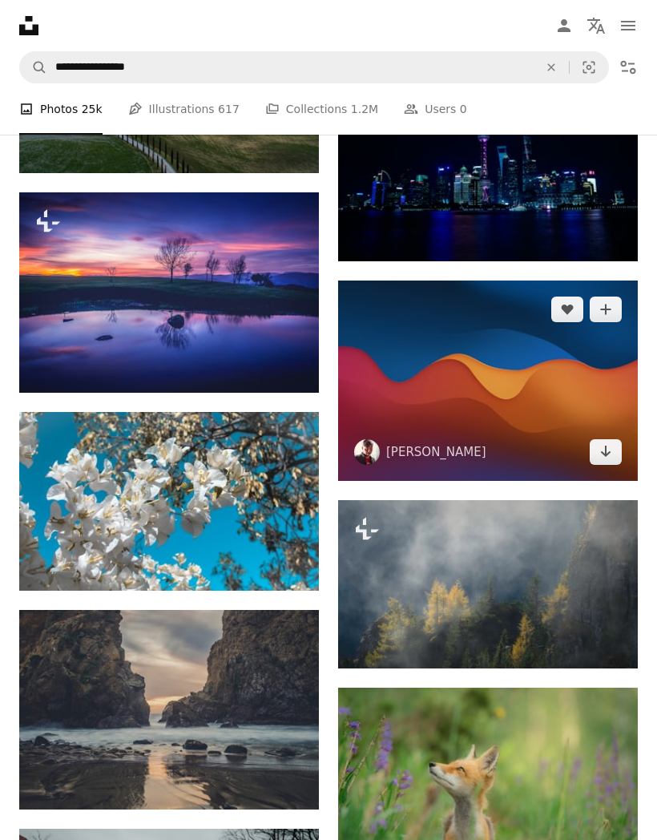
click at [547, 412] on img at bounding box center [488, 380] width 300 height 200
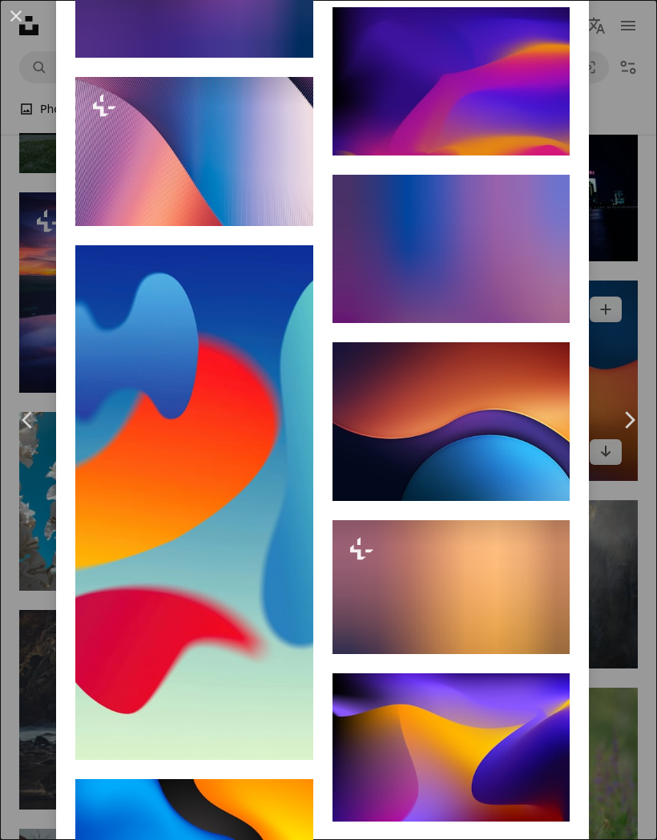
scroll to position [1803, 0]
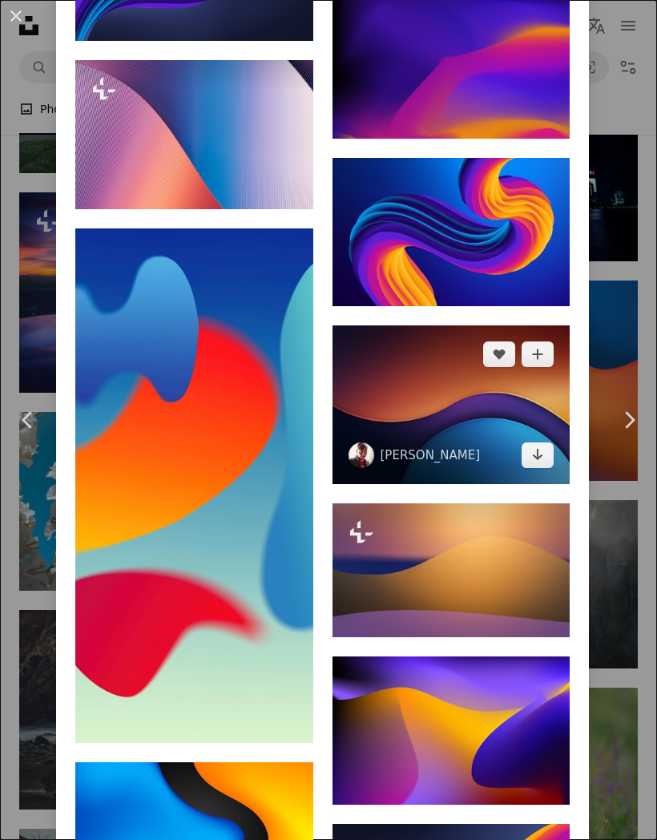
click at [466, 438] on img at bounding box center [452, 404] width 238 height 159
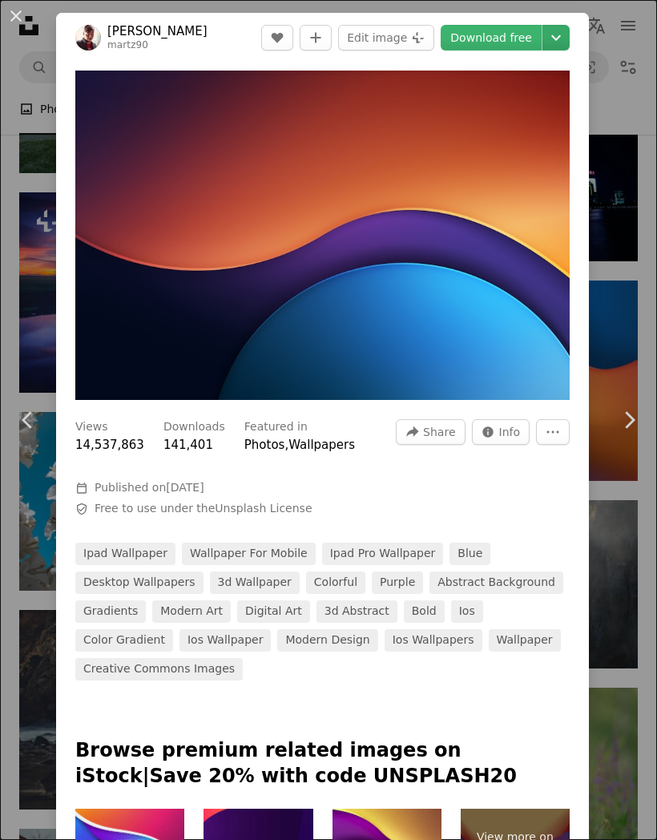
click at [569, 42] on icon "Chevron down" at bounding box center [556, 37] width 26 height 19
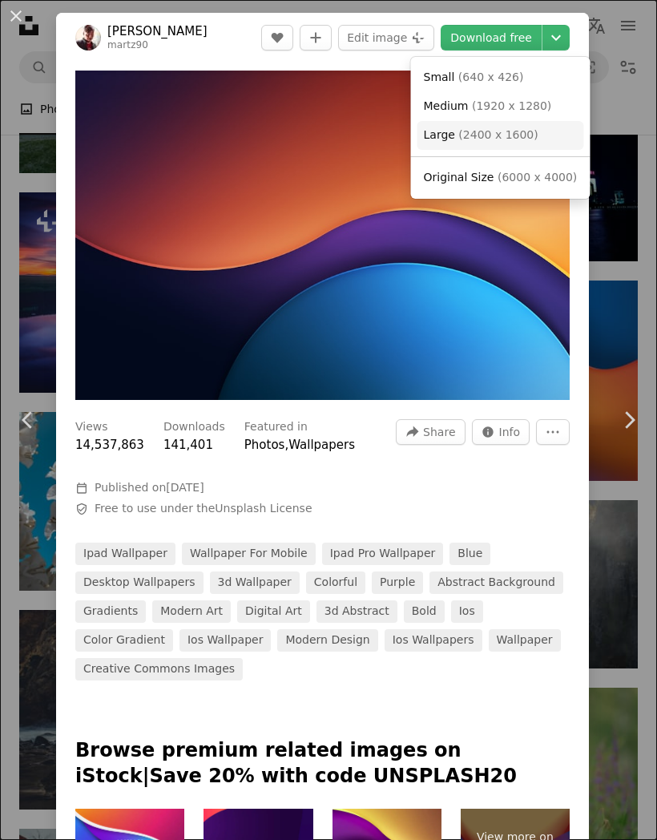
click at [531, 133] on link "Large ( 2400 x 1600 )" at bounding box center [501, 135] width 167 height 29
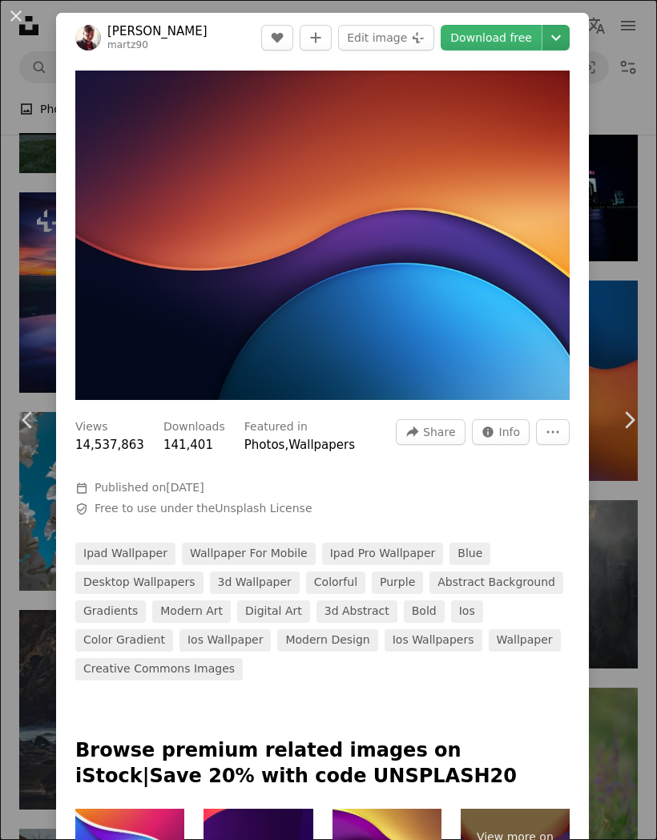
click at [569, 38] on icon "Chevron down" at bounding box center [556, 37] width 26 height 19
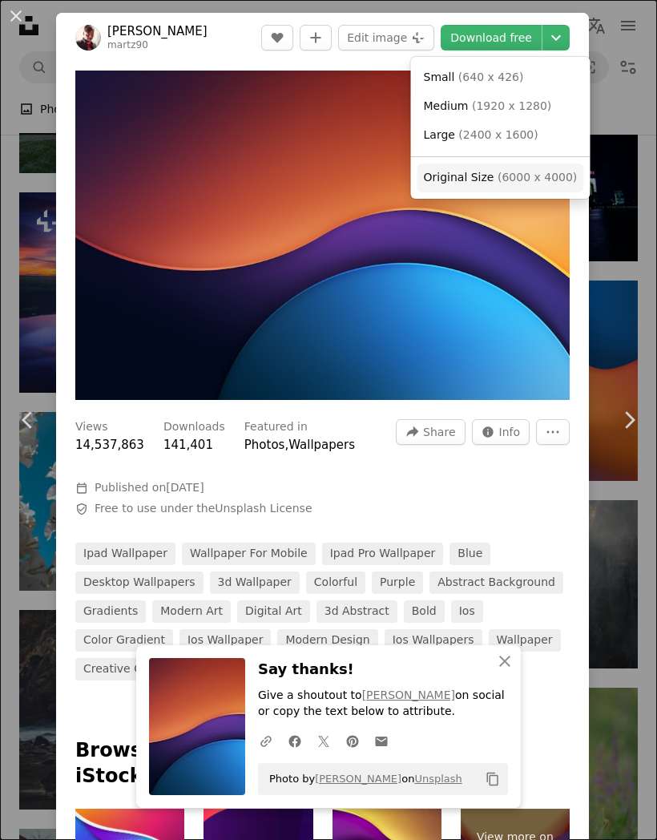
click at [525, 185] on link "Original Size ( 6000 x 4000 )" at bounding box center [501, 177] width 167 height 29
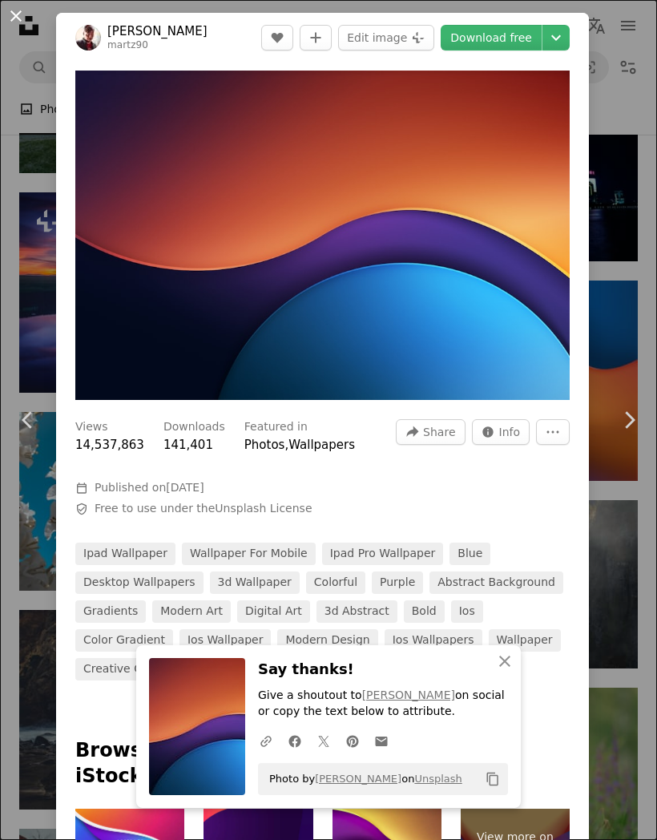
click at [12, 26] on button "An X shape" at bounding box center [15, 15] width 19 height 19
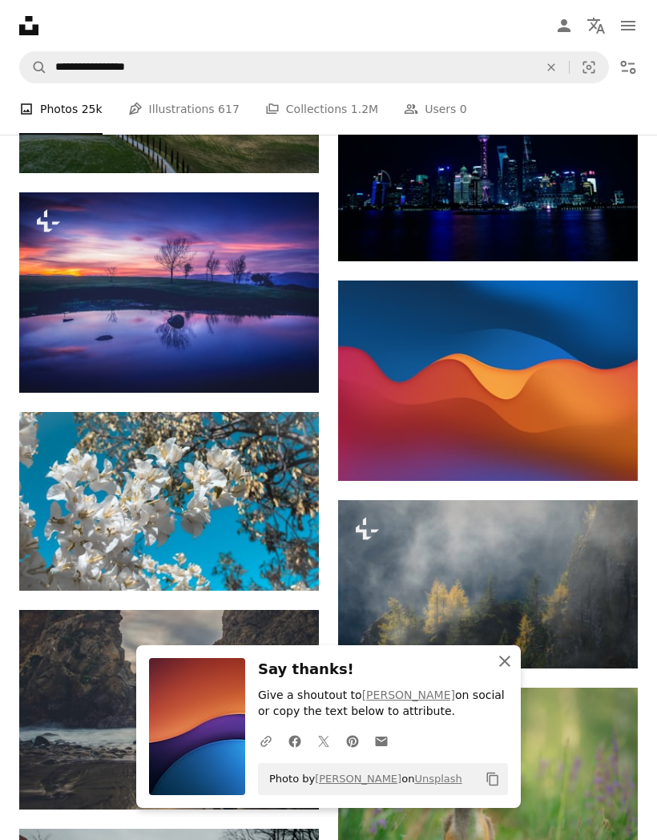
click at [507, 664] on icon "An X shape" at bounding box center [504, 661] width 19 height 19
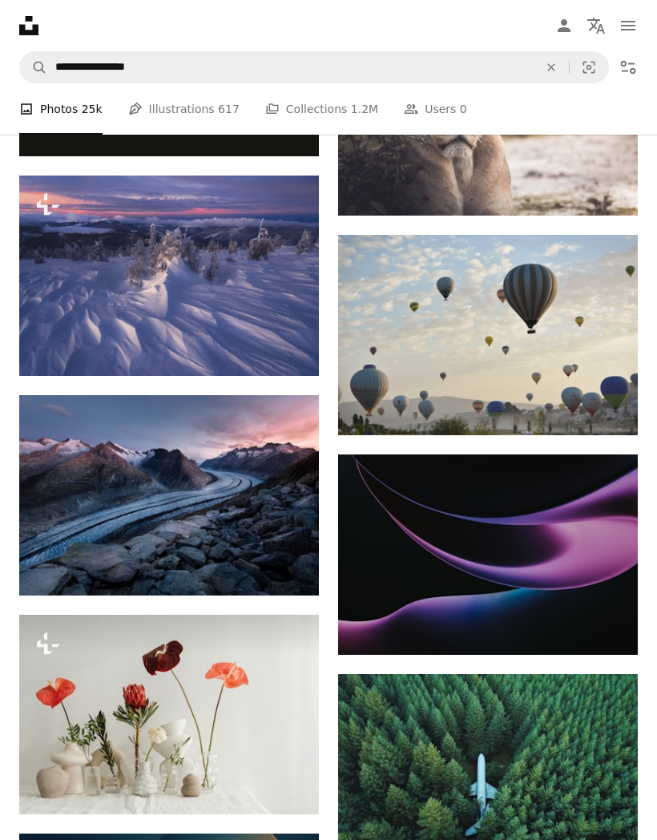
scroll to position [15805, 0]
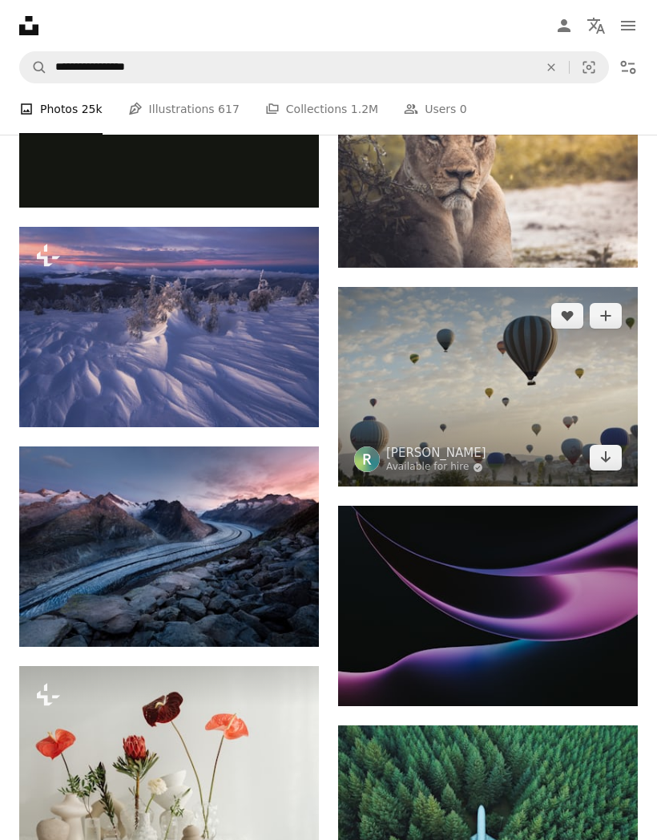
click at [531, 410] on img at bounding box center [488, 387] width 300 height 200
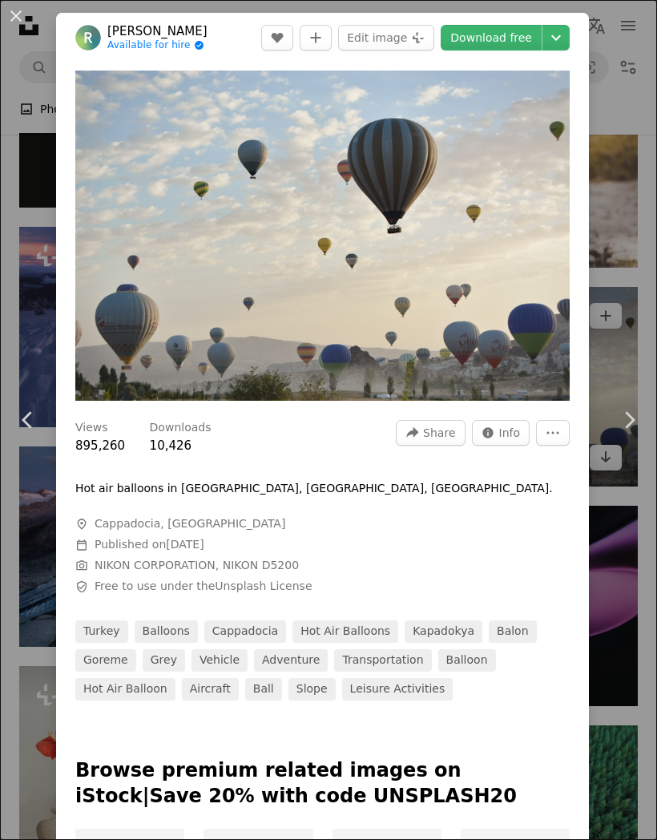
click at [502, 401] on img "Zoom in on this image" at bounding box center [322, 236] width 494 height 330
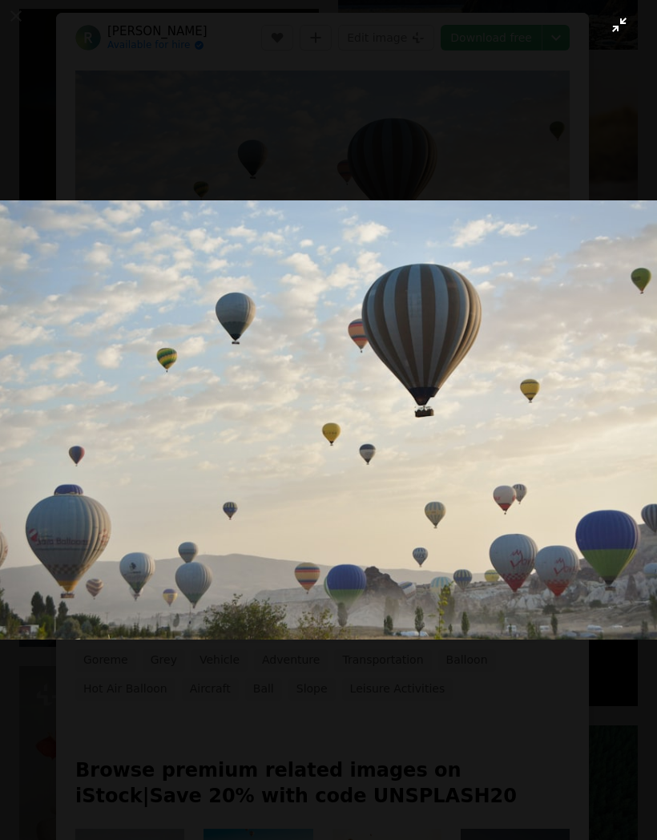
click at [627, 33] on button "Zoom out on this image" at bounding box center [328, 419] width 659 height 841
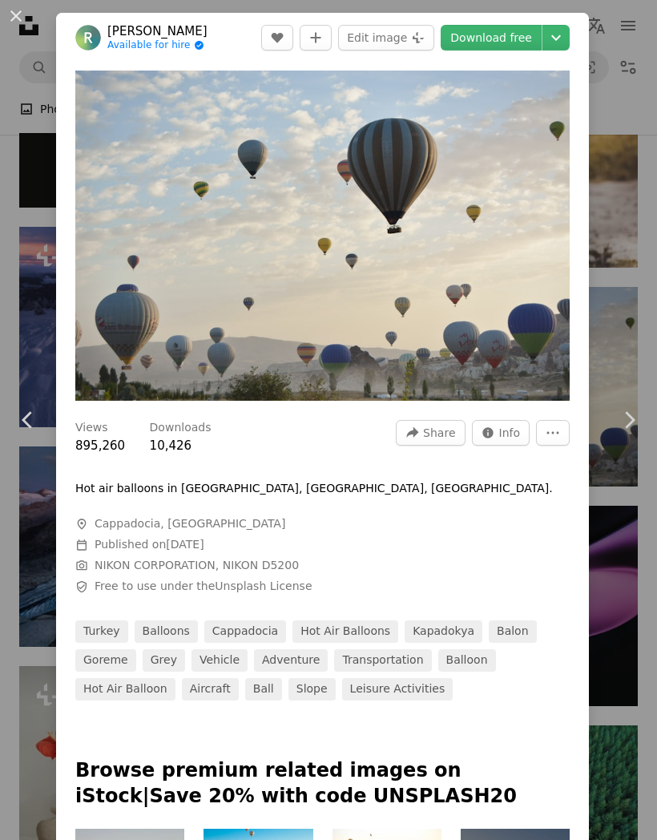
click at [20, 135] on div "An X shape Chevron left Chevron right Rashid Available for hire A checkmark ins…" at bounding box center [328, 420] width 657 height 840
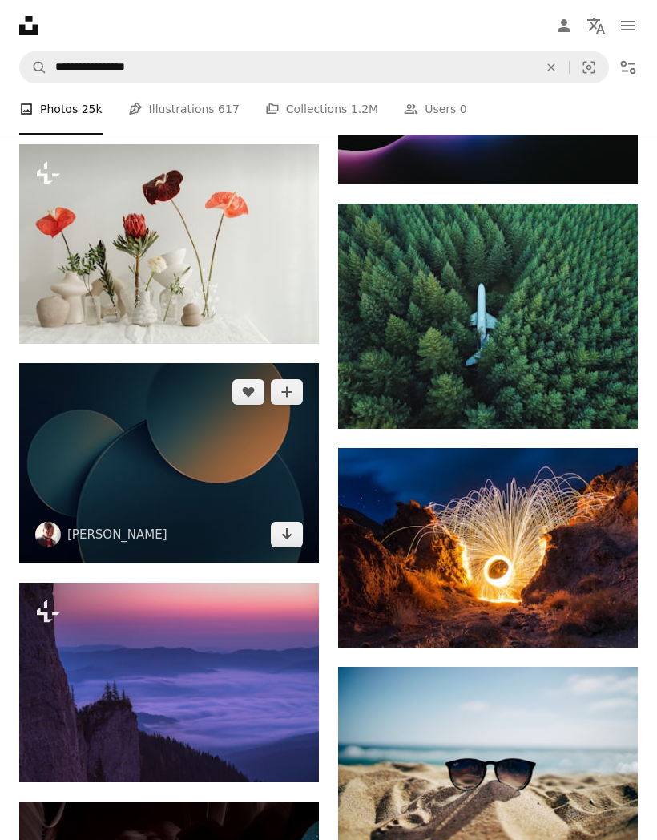
click at [72, 500] on img at bounding box center [169, 463] width 300 height 200
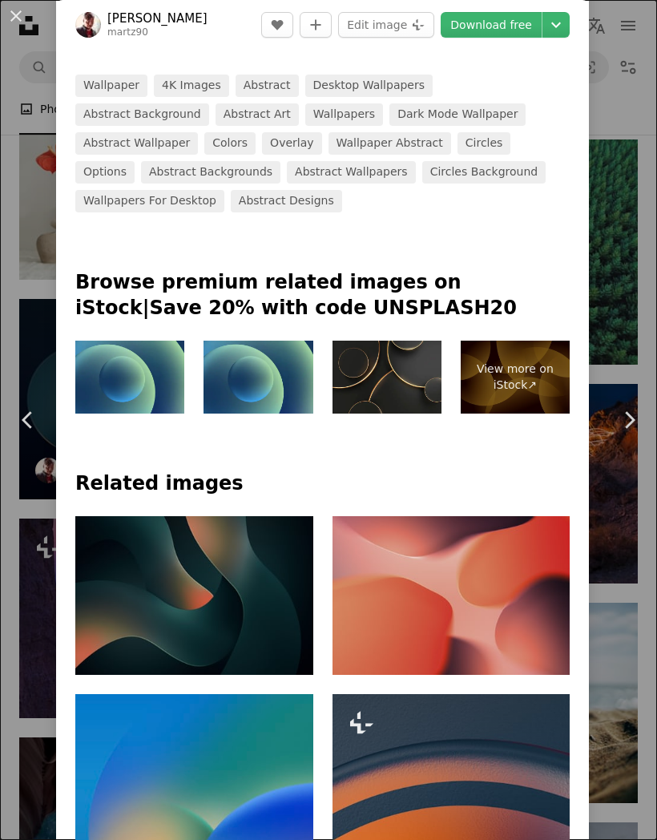
scroll to position [463, 0]
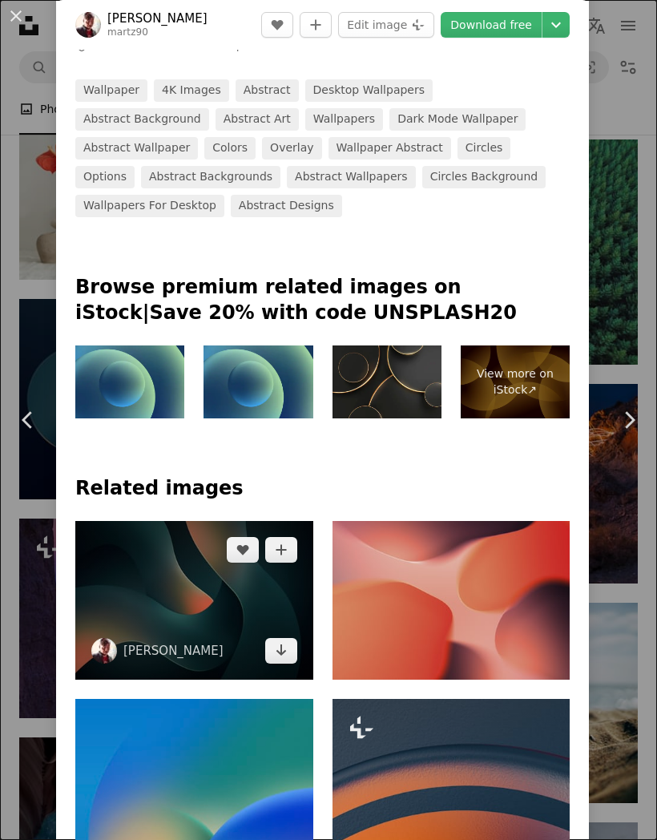
click at [139, 558] on img at bounding box center [194, 600] width 238 height 159
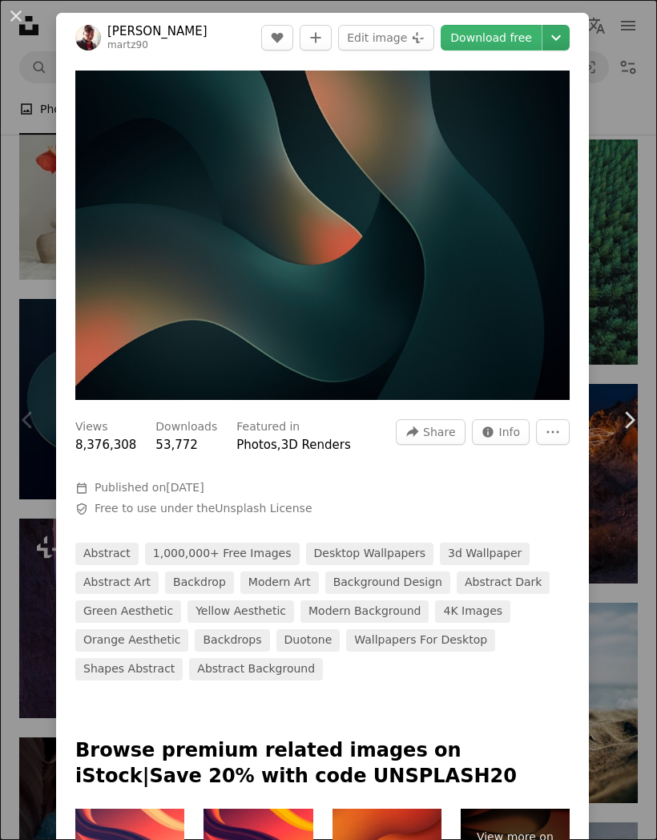
click at [562, 46] on icon "Chevron down" at bounding box center [556, 37] width 26 height 19
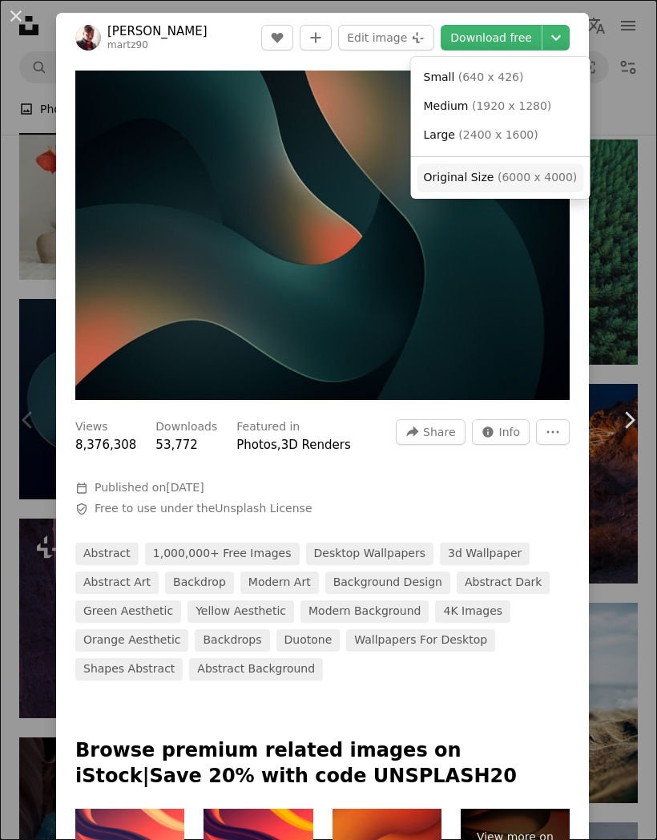
click at [532, 179] on span "( 6000 x 4000 )" at bounding box center [537, 177] width 79 height 13
